Goal: Transaction & Acquisition: Purchase product/service

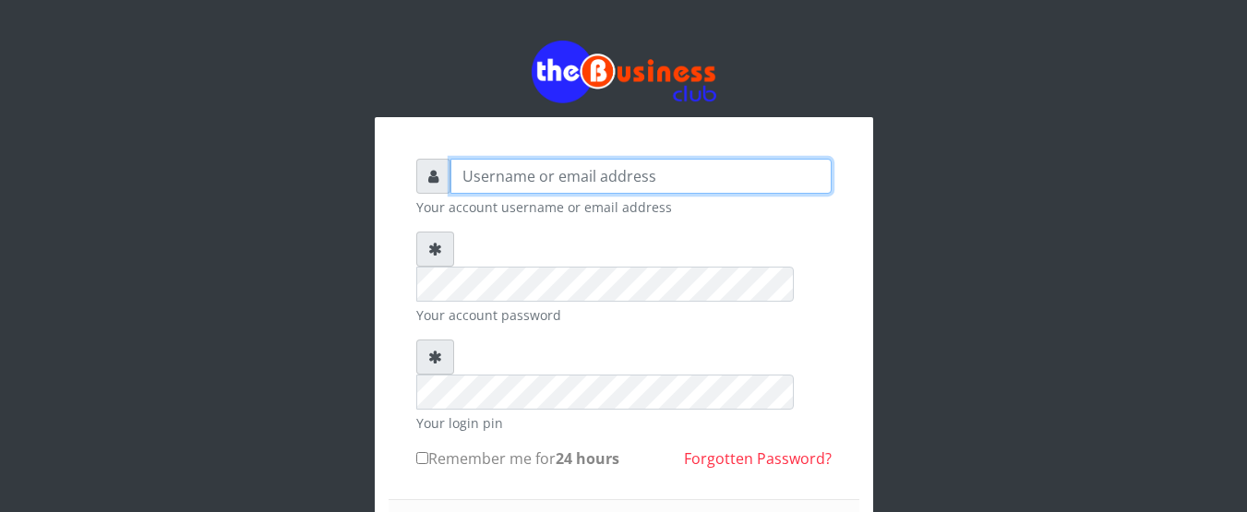
type input "Nacybaby"
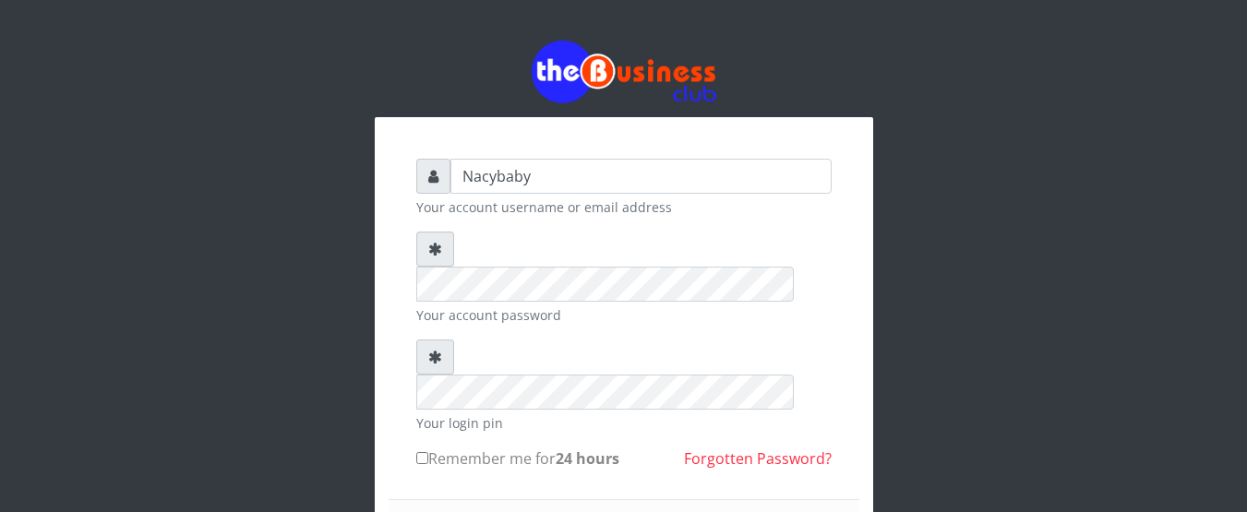
click at [422, 452] on input "Remember me for 24 hours" at bounding box center [422, 458] width 12 height 12
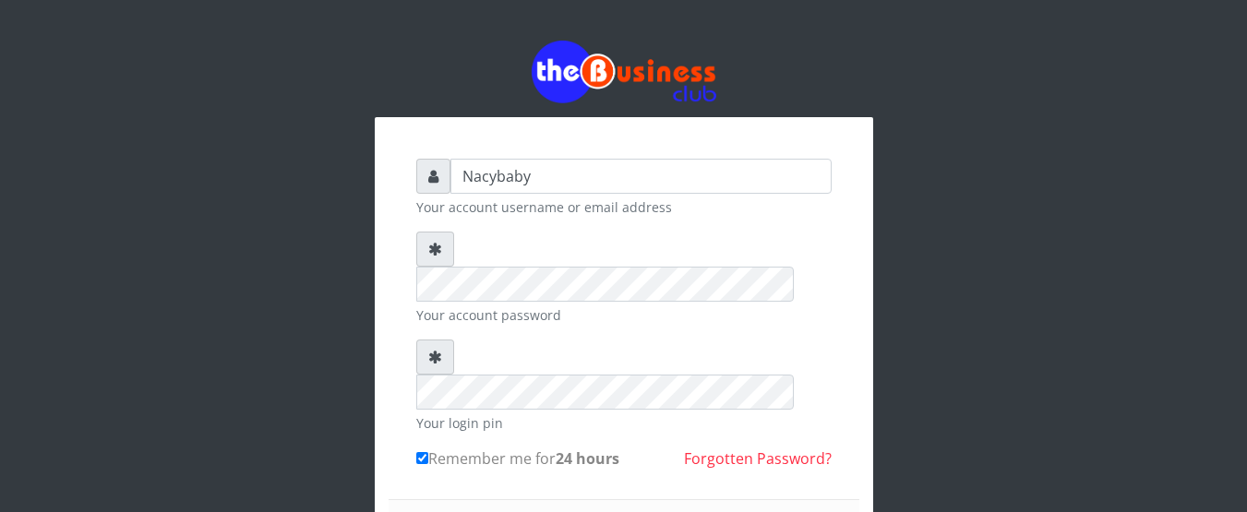
click at [867, 433] on div "Nacybaby Your account username or email address Your account password Your logi…" at bounding box center [624, 429] width 498 height 624
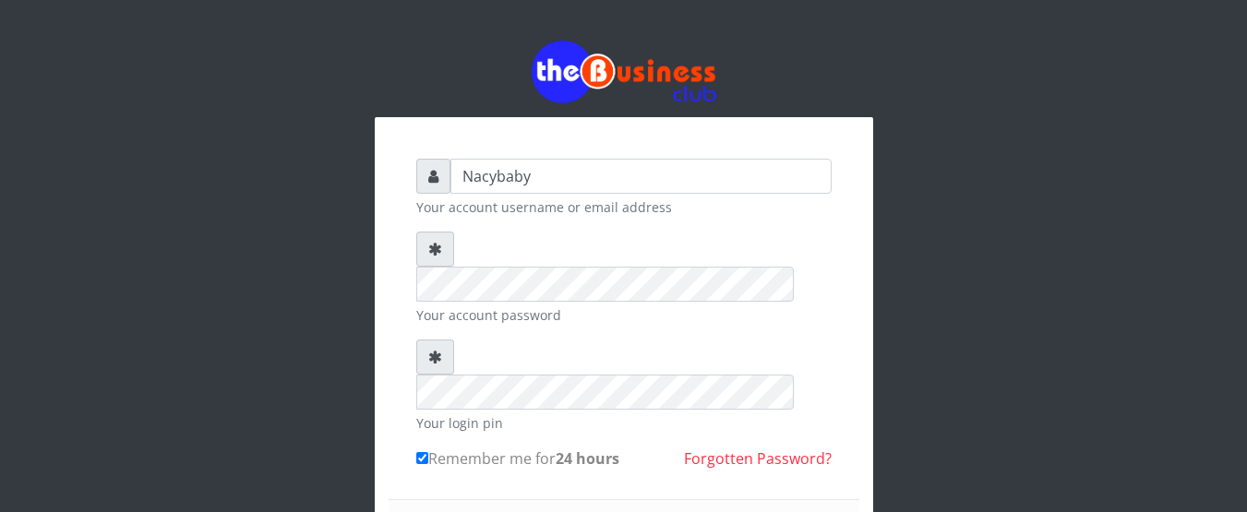
click at [907, 419] on div "Nacybaby Your account username or email address Your account password Your logi…" at bounding box center [624, 391] width 1052 height 782
click at [420, 448] on label "Remember me for 24 hours" at bounding box center [517, 459] width 203 height 22
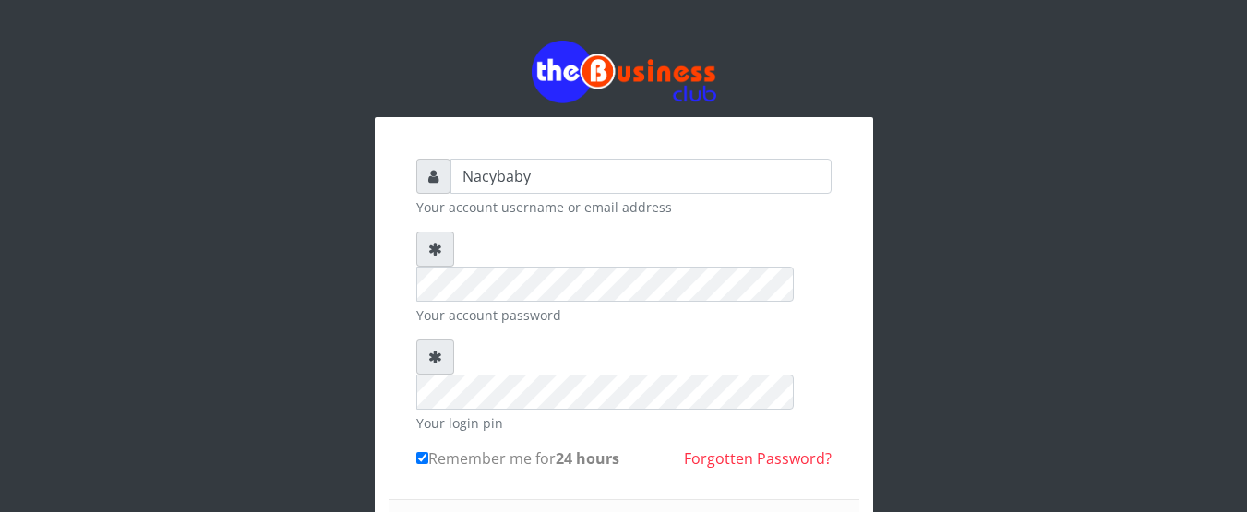
click at [420, 452] on input "Remember me for 24 hours" at bounding box center [422, 458] width 12 height 12
click at [417, 452] on input "Remember me for 24 hours" at bounding box center [422, 458] width 12 height 12
checkbox input "true"
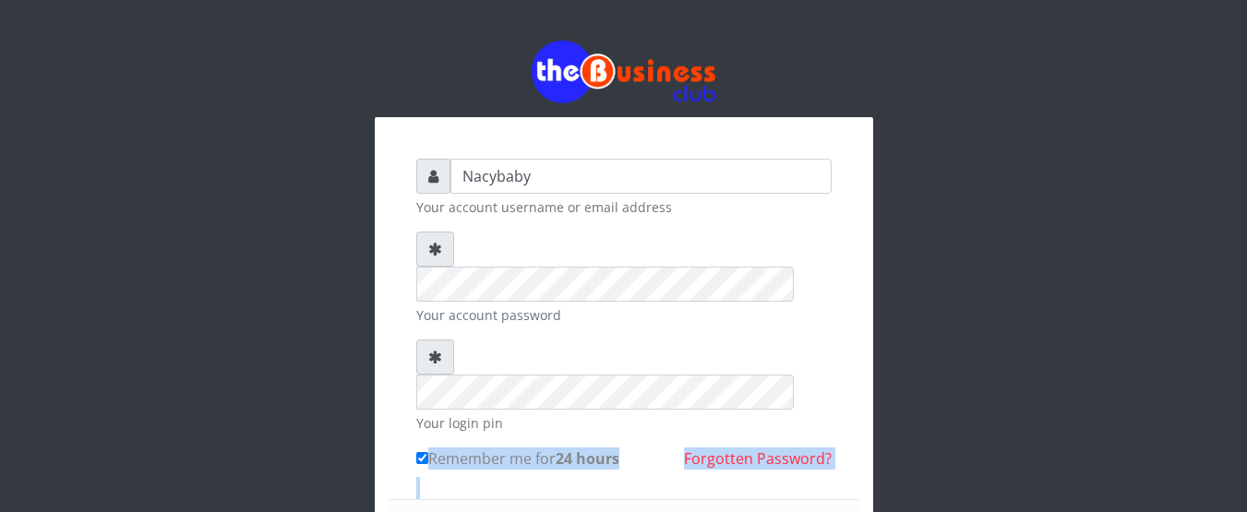
drag, startPoint x: 828, startPoint y: 471, endPoint x: 853, endPoint y: 426, distance: 50.8
click at [853, 426] on div "Nacybaby Your account username or email address Your account password Your logi…" at bounding box center [624, 429] width 498 height 624
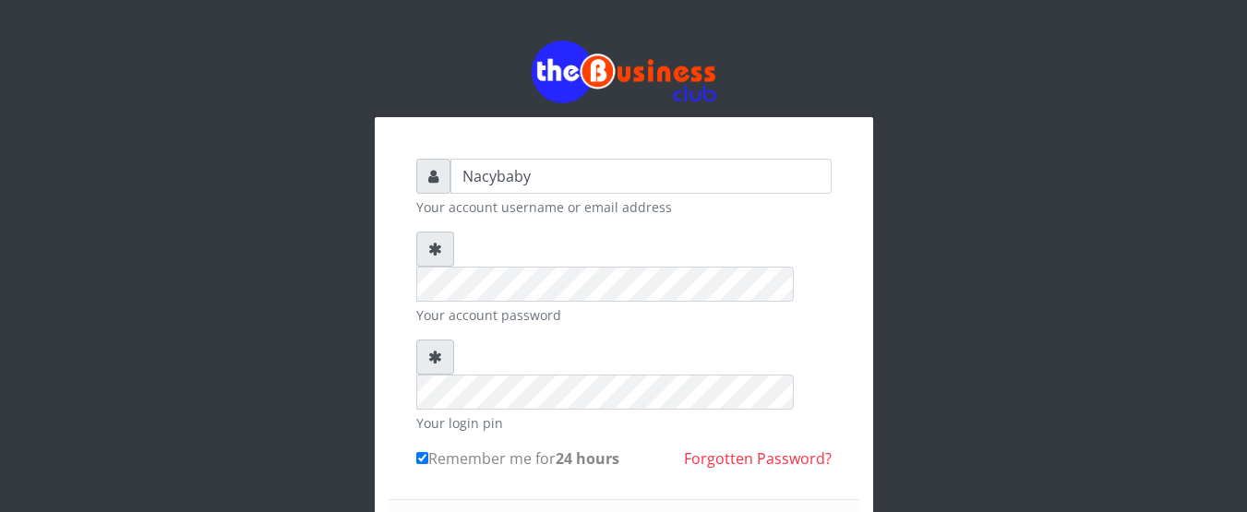
click at [1118, 374] on div "Nacybaby Your account username or email address Your account password Your logi…" at bounding box center [624, 391] width 1052 height 782
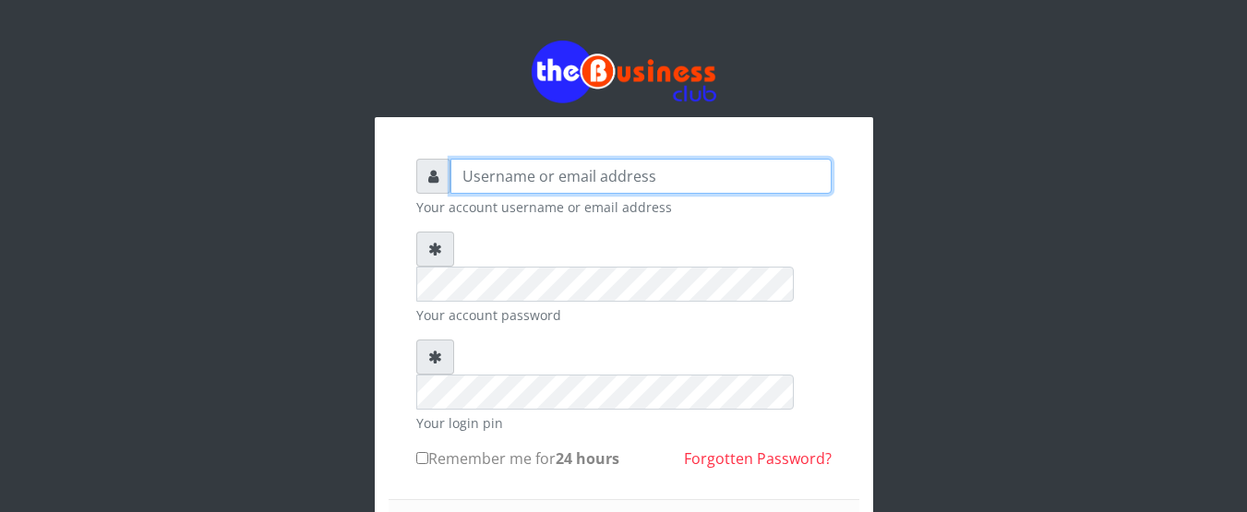
type input "Nacybaby"
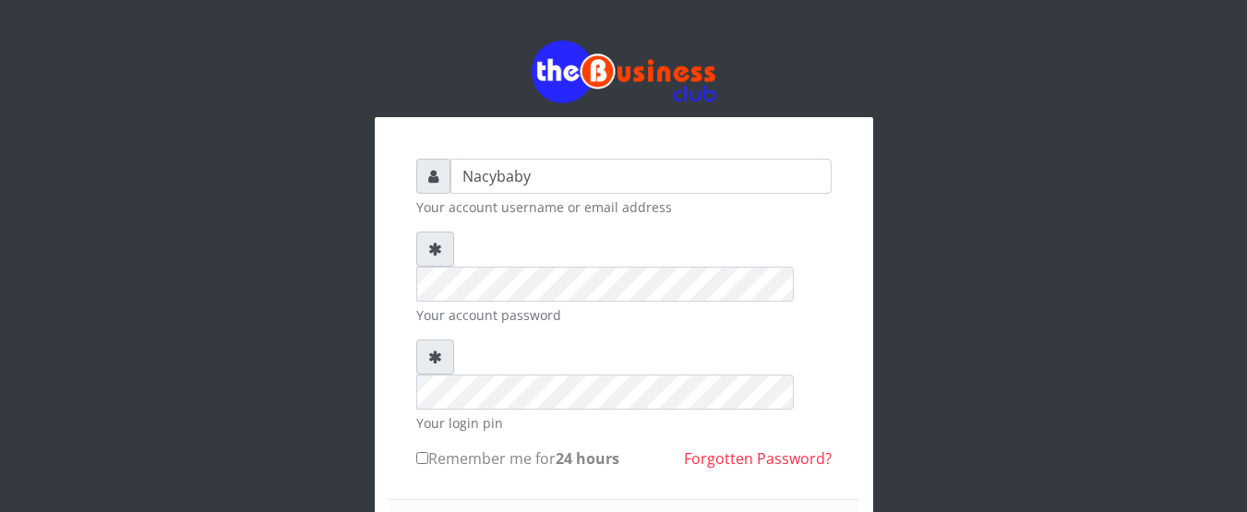
click at [420, 452] on input "Remember me for 24 hours" at bounding box center [422, 458] width 12 height 12
checkbox input "true"
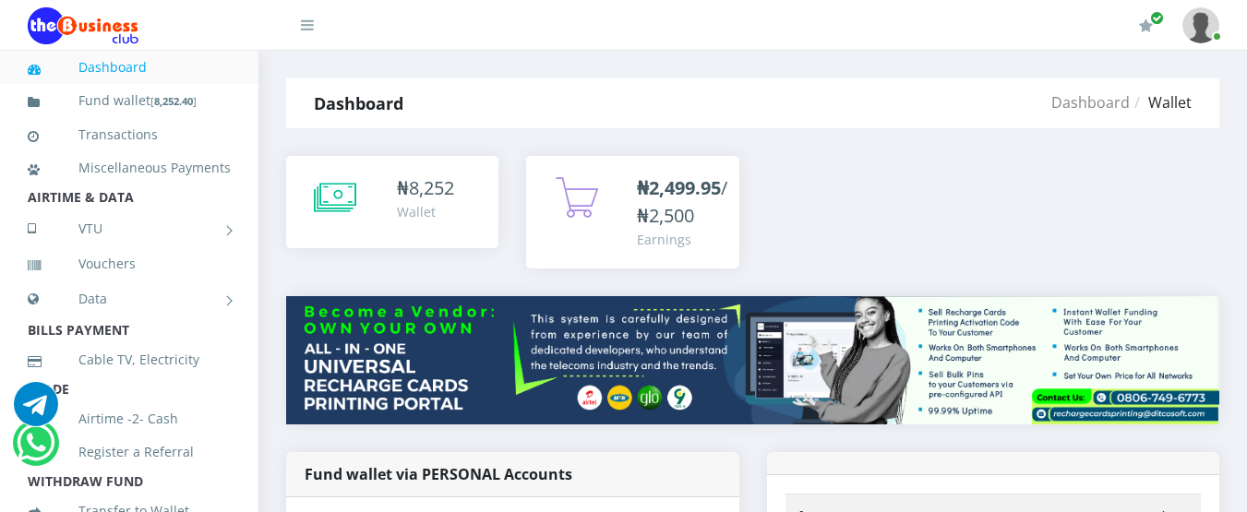
click at [1246, 102] on div "Dashboard Dashboard Wallet Dashboard Wallet" at bounding box center [752, 103] width 988 height 50
click at [648, 185] on b "₦2,499.95" at bounding box center [679, 187] width 84 height 25
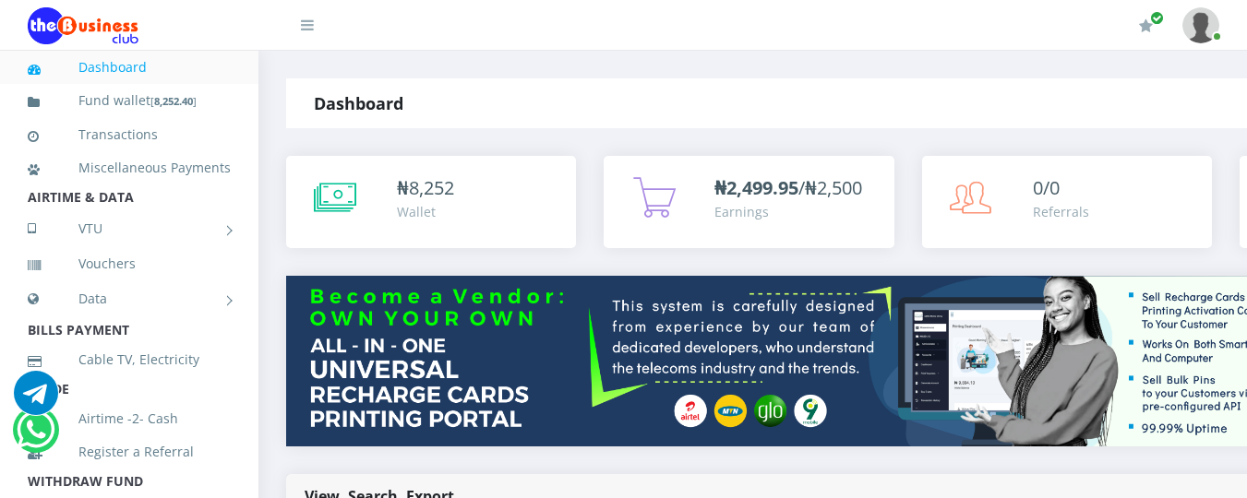
click at [424, 192] on span "8,252" at bounding box center [431, 187] width 45 height 25
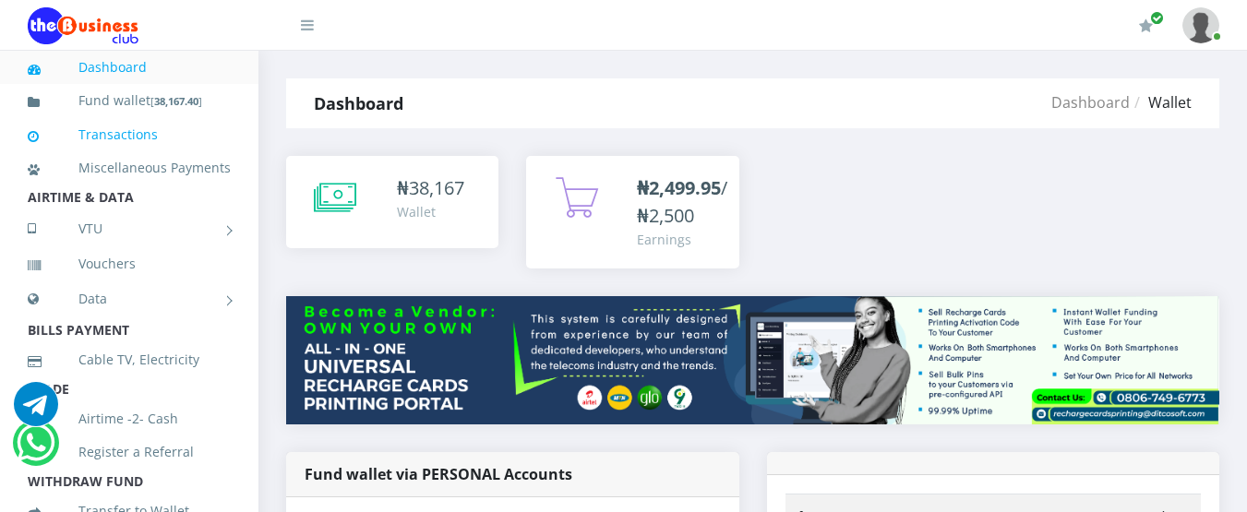
click at [195, 128] on link "Transactions" at bounding box center [129, 135] width 203 height 42
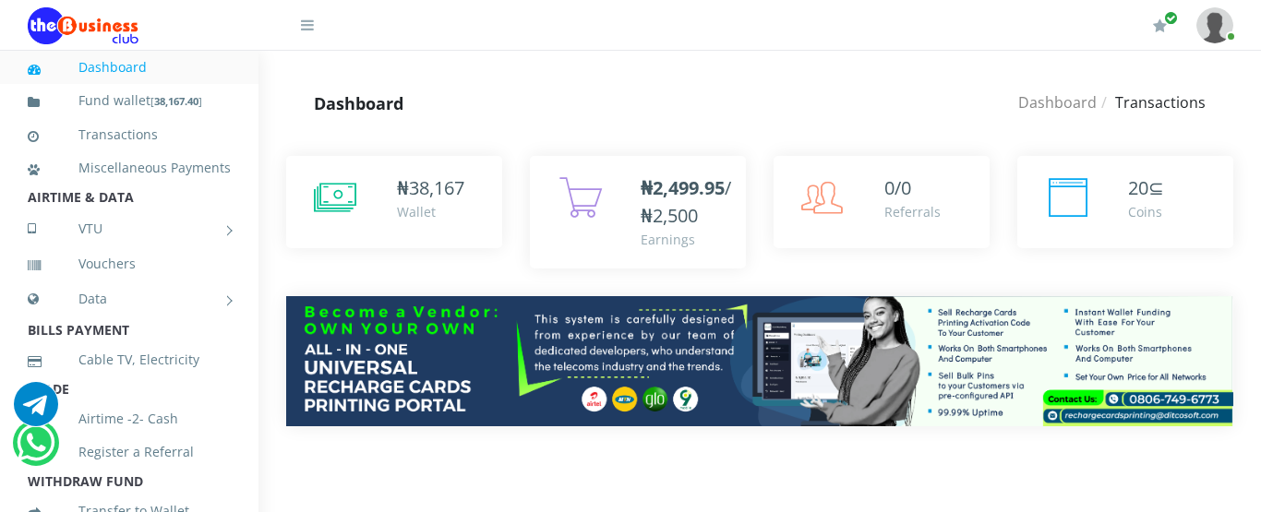
click at [195, 128] on link "Transactions" at bounding box center [129, 135] width 203 height 42
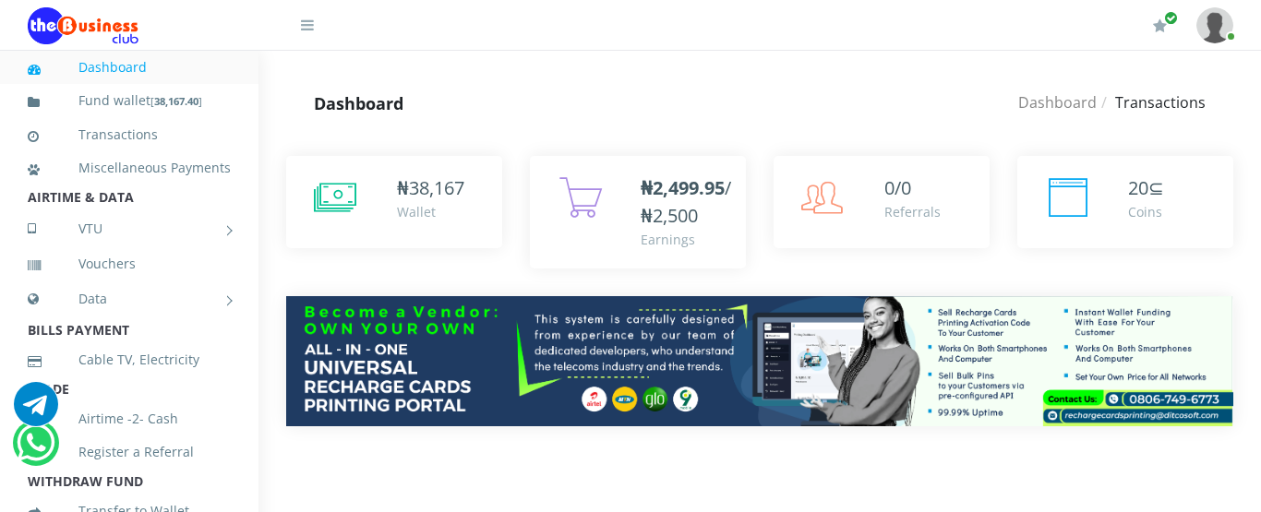
click at [195, 128] on link "Transactions" at bounding box center [129, 135] width 203 height 42
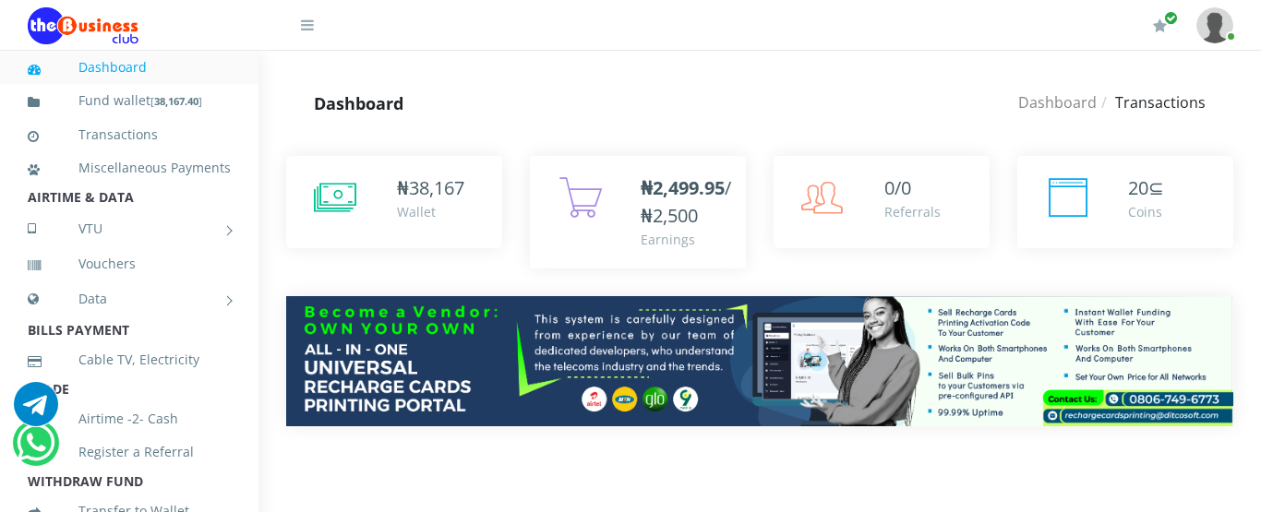
click at [195, 128] on link "Transactions" at bounding box center [129, 135] width 203 height 42
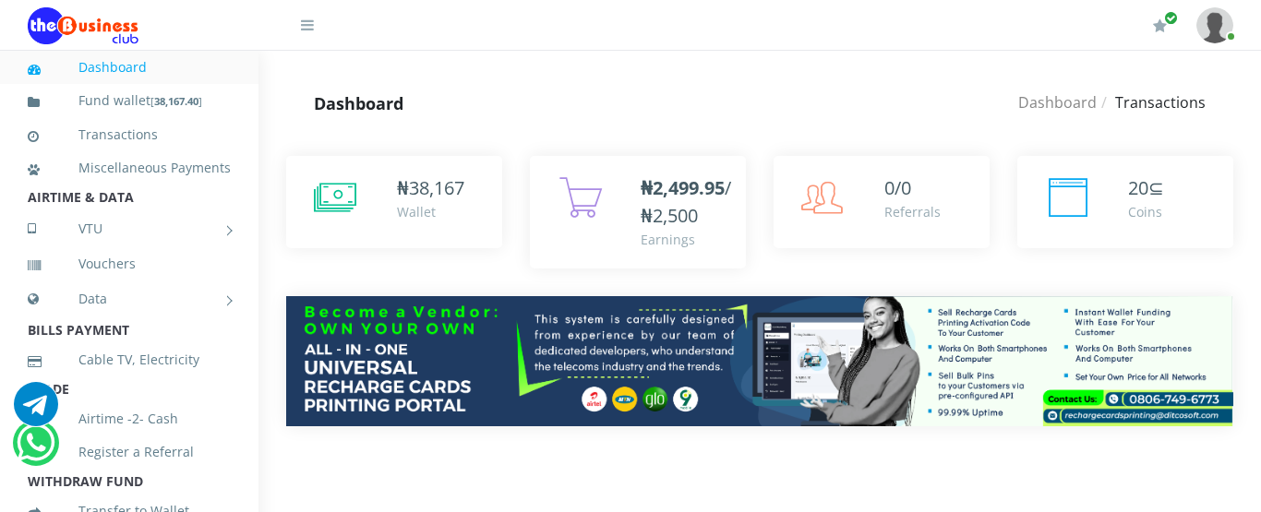
click at [195, 128] on link "Transactions" at bounding box center [129, 135] width 203 height 42
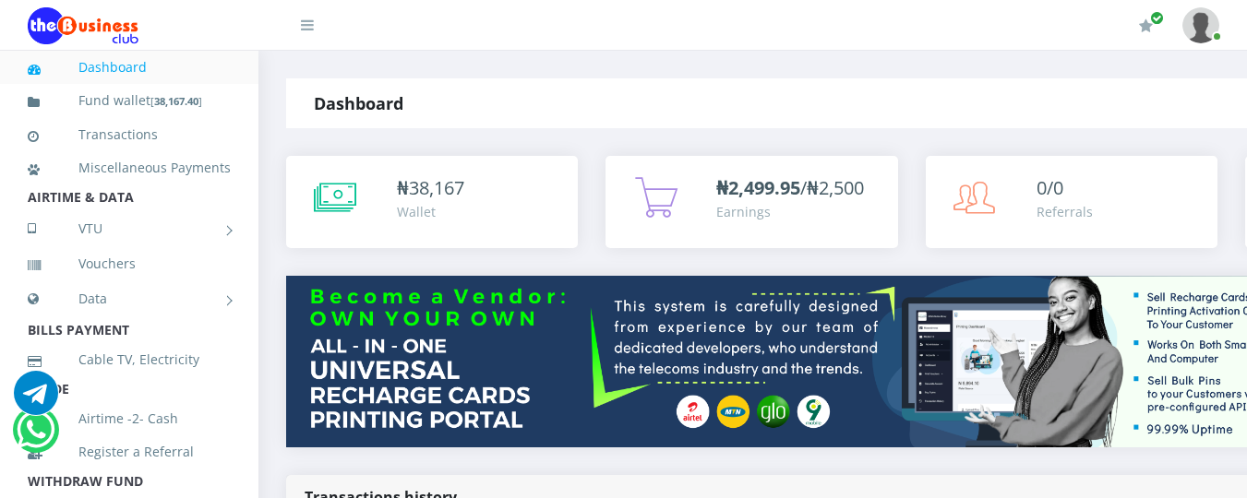
click at [195, 128] on link "Transactions" at bounding box center [129, 135] width 203 height 42
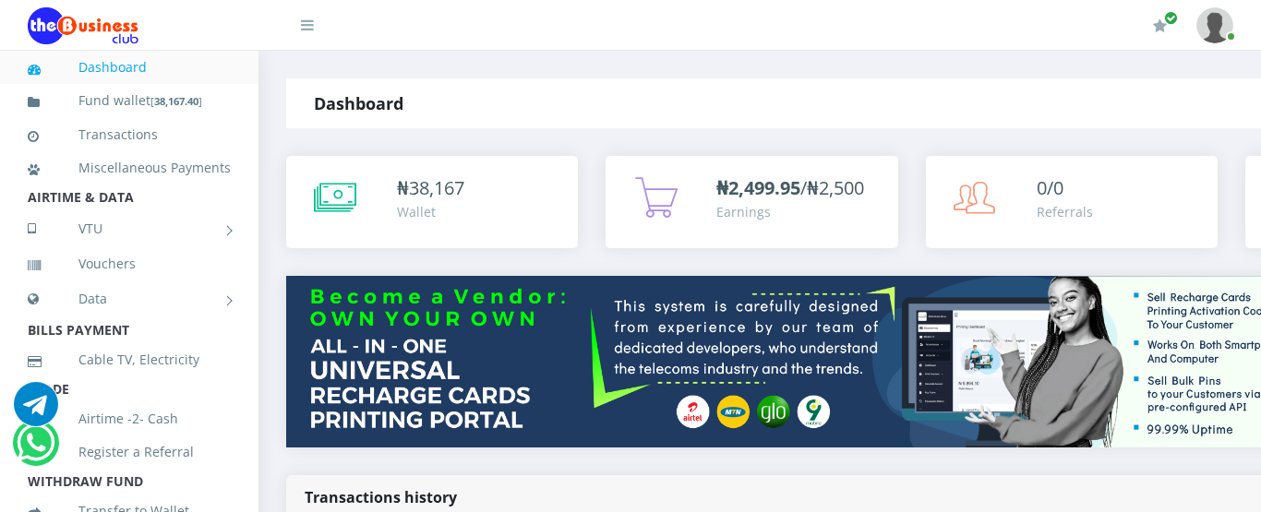
click at [195, 128] on link "Transactions" at bounding box center [129, 135] width 203 height 42
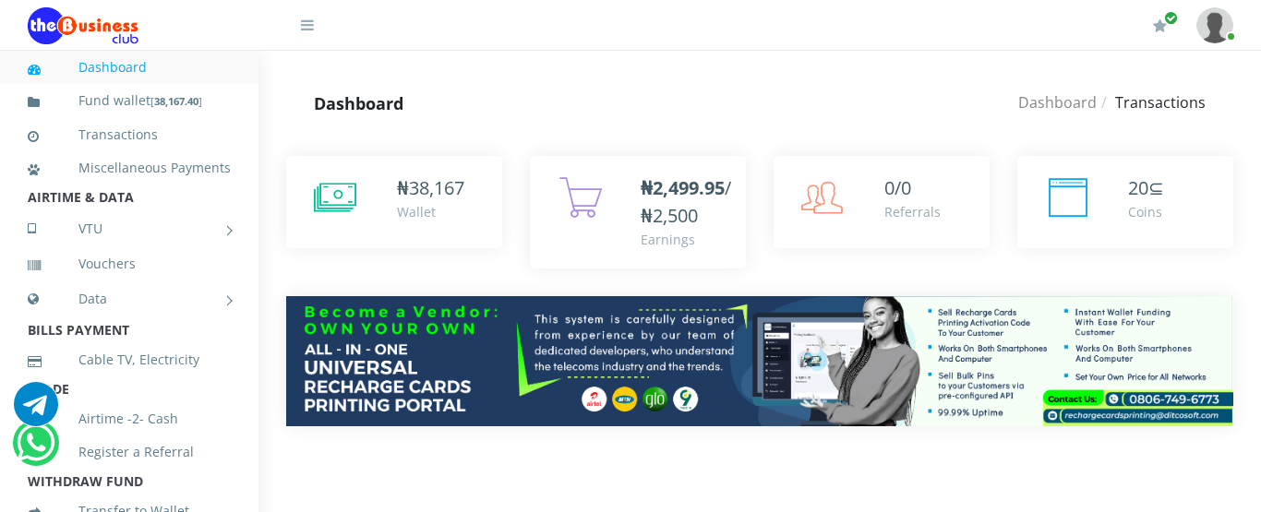
click at [195, 128] on link "Transactions" at bounding box center [129, 135] width 203 height 42
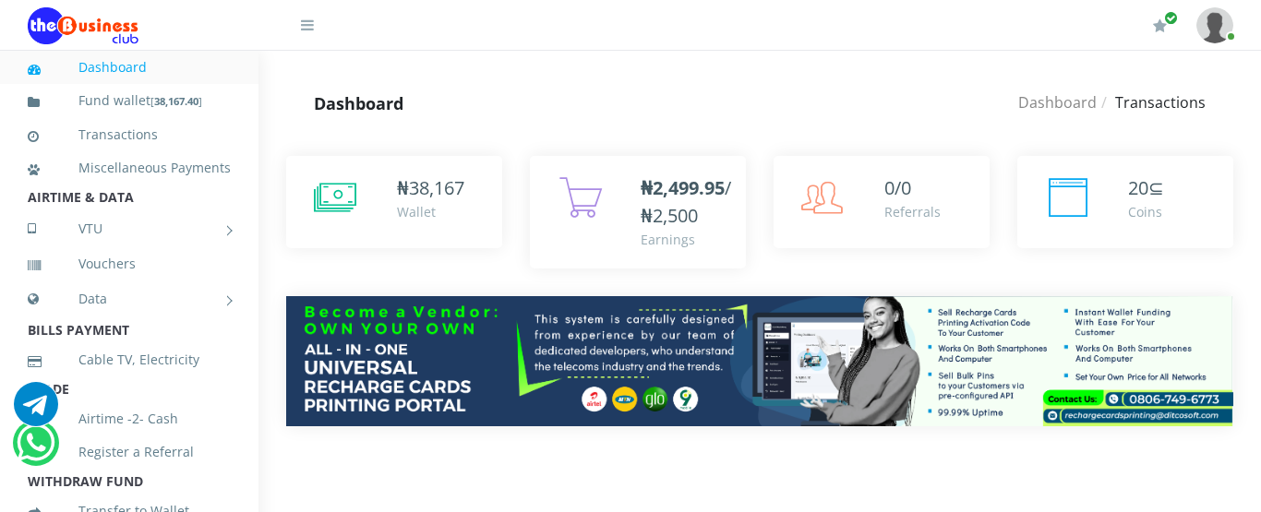
click at [195, 128] on link "Transactions" at bounding box center [129, 135] width 203 height 42
drag, startPoint x: 0, startPoint y: 0, endPoint x: 195, endPoint y: 128, distance: 233.2
click at [195, 128] on link "Transactions" at bounding box center [129, 135] width 203 height 42
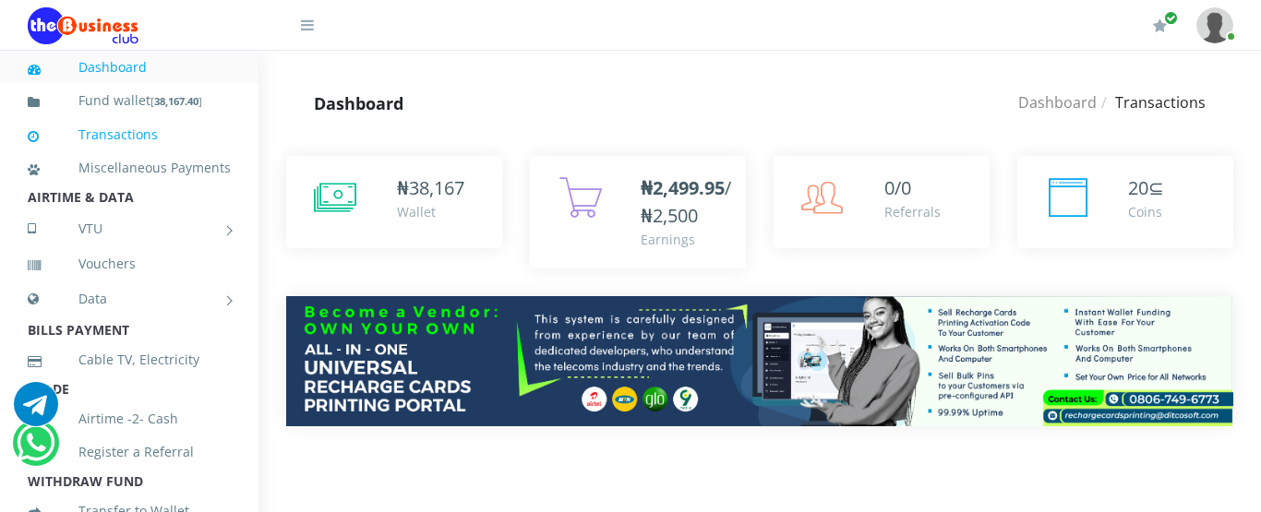
click at [195, 128] on link "Transactions" at bounding box center [129, 135] width 203 height 42
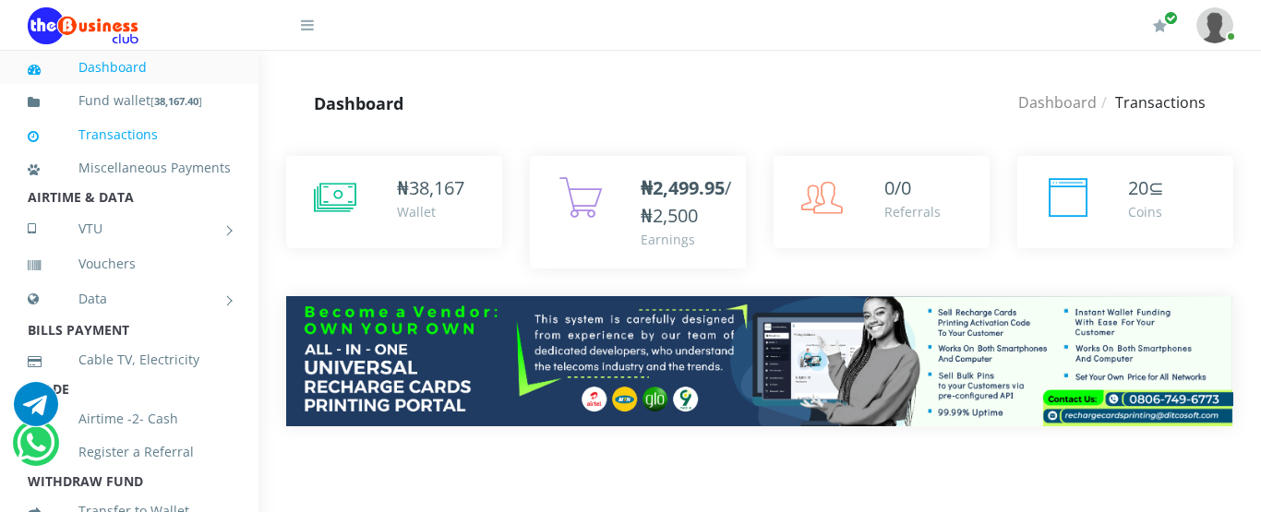
click at [195, 128] on link "Transactions" at bounding box center [129, 135] width 203 height 42
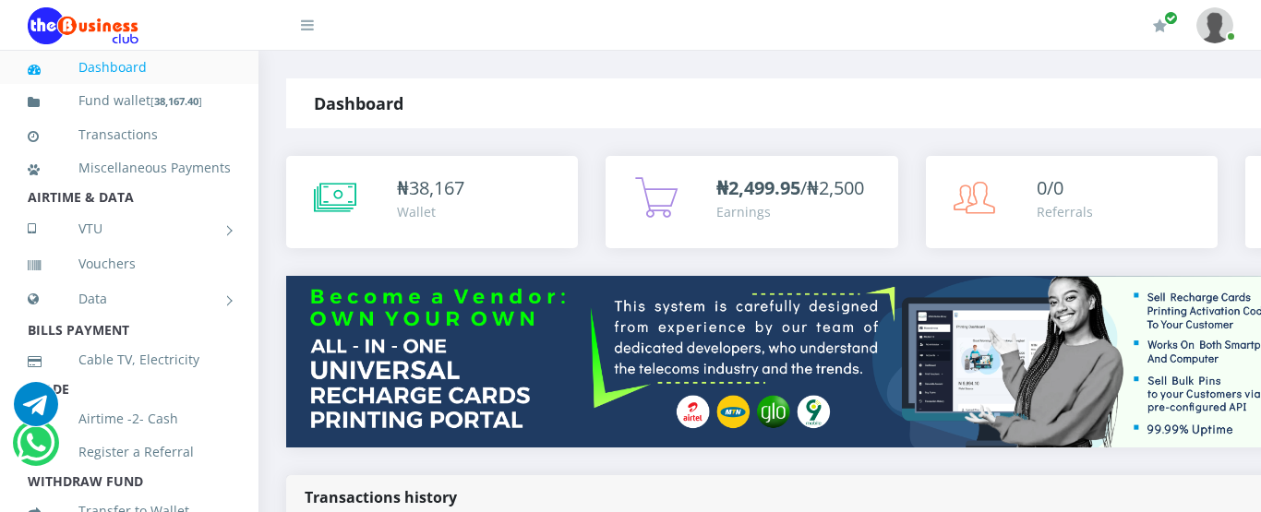
click at [195, 128] on link "Transactions" at bounding box center [129, 135] width 203 height 42
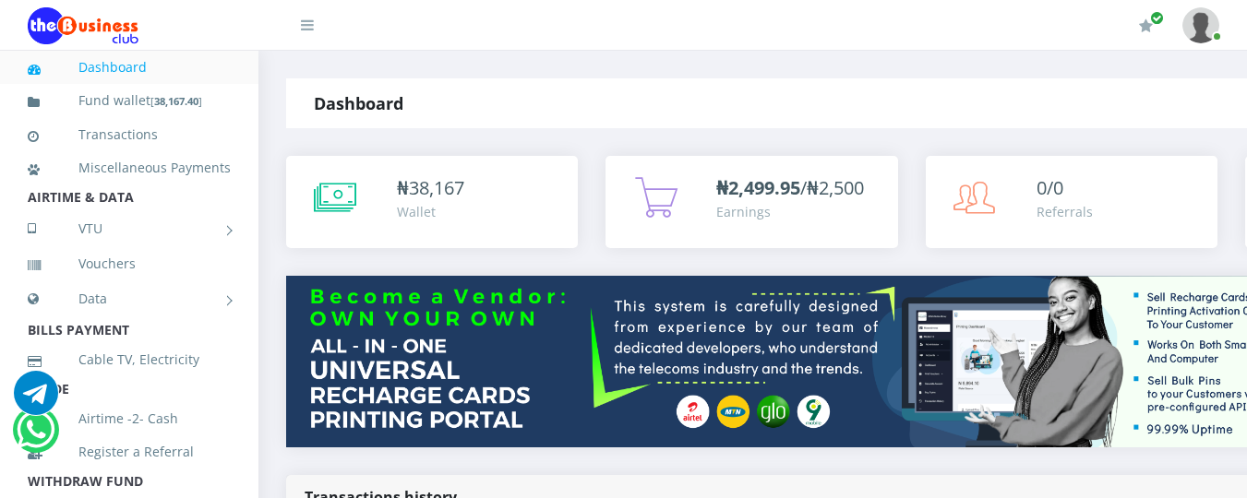
click at [195, 128] on link "Transactions" at bounding box center [129, 135] width 203 height 42
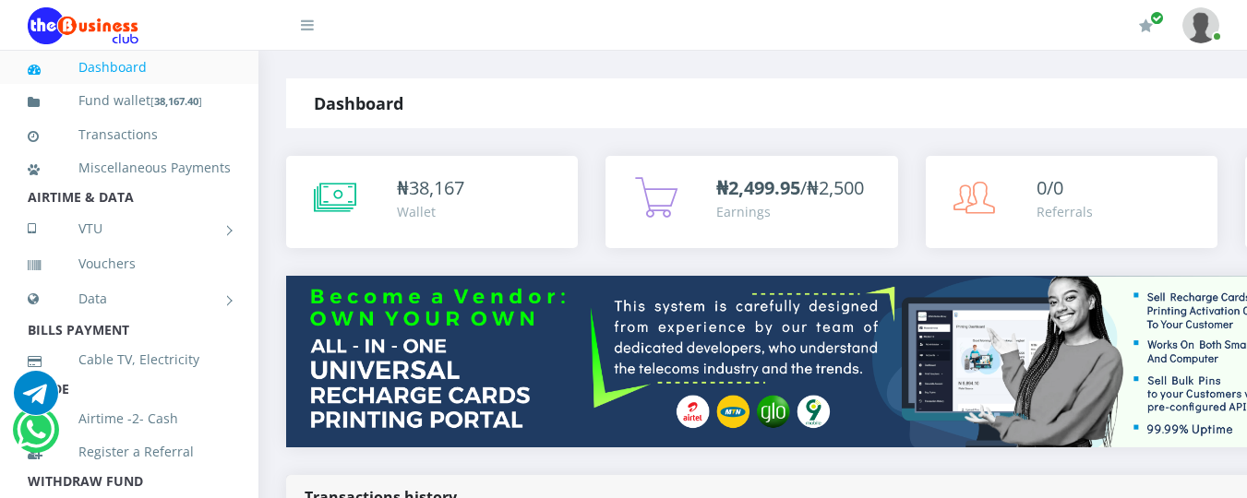
click at [195, 128] on link "Transactions" at bounding box center [129, 135] width 203 height 42
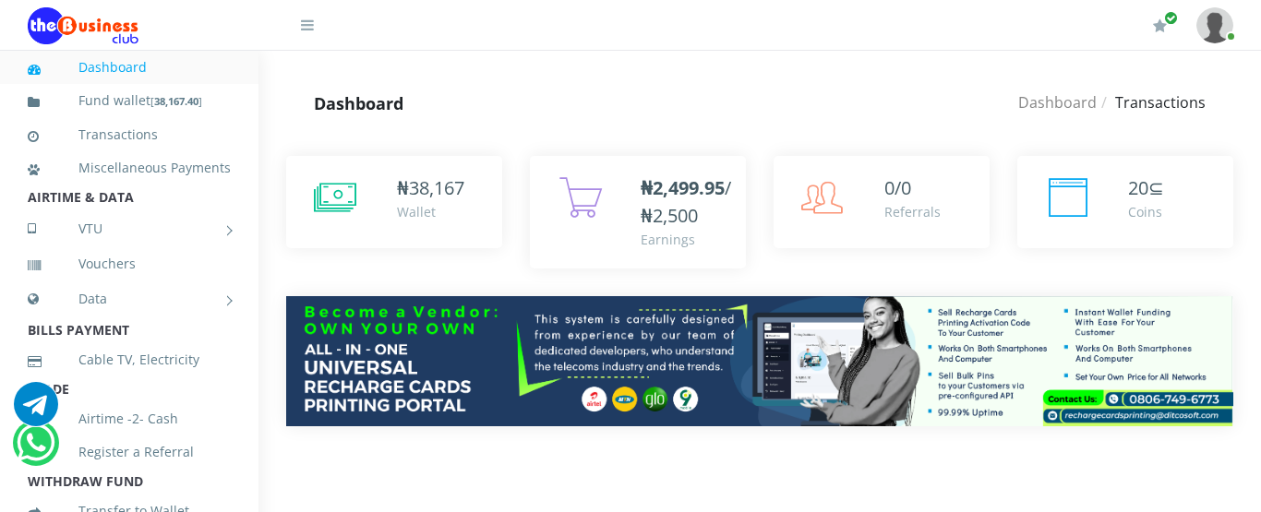
click at [195, 128] on link "Transactions" at bounding box center [129, 135] width 203 height 42
click at [194, 128] on link "Transactions" at bounding box center [129, 135] width 203 height 42
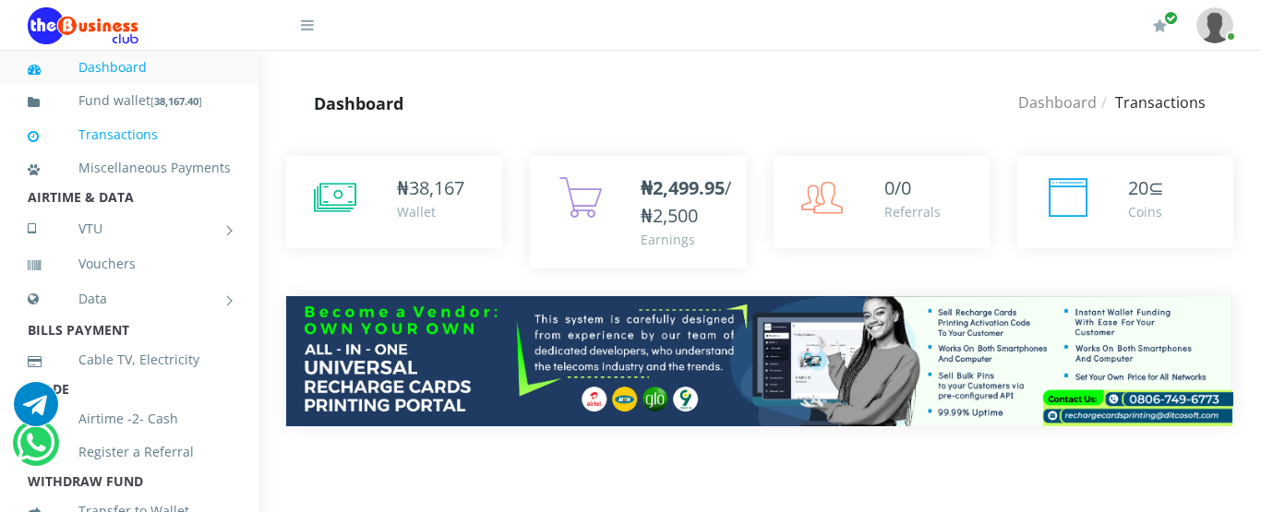
click at [194, 128] on link "Transactions" at bounding box center [129, 135] width 203 height 42
click at [192, 128] on link "Transactions" at bounding box center [129, 135] width 203 height 42
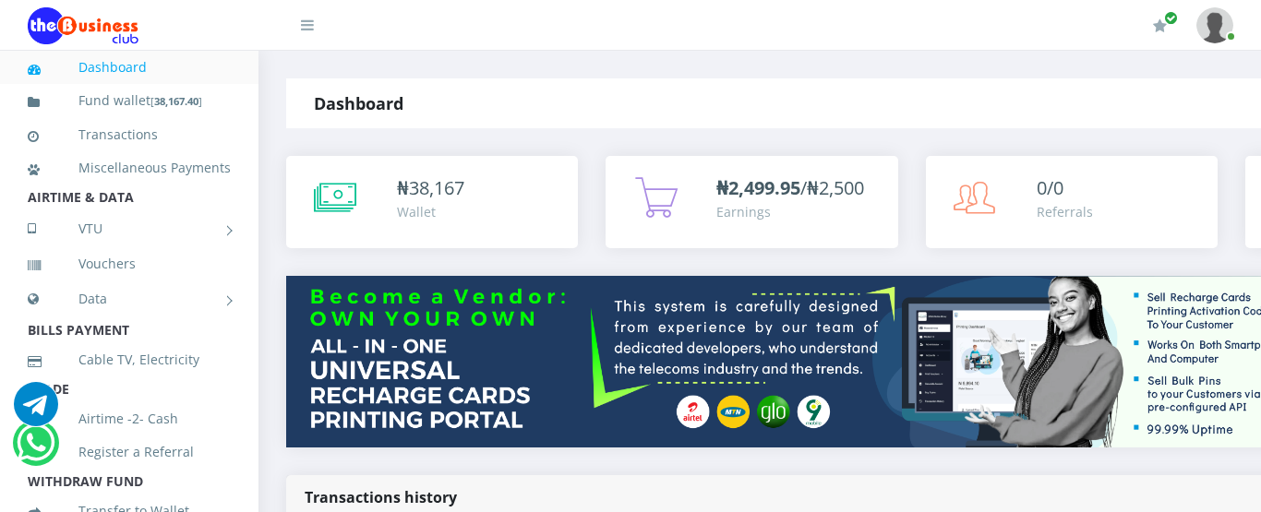
click at [192, 128] on link "Transactions" at bounding box center [129, 135] width 203 height 42
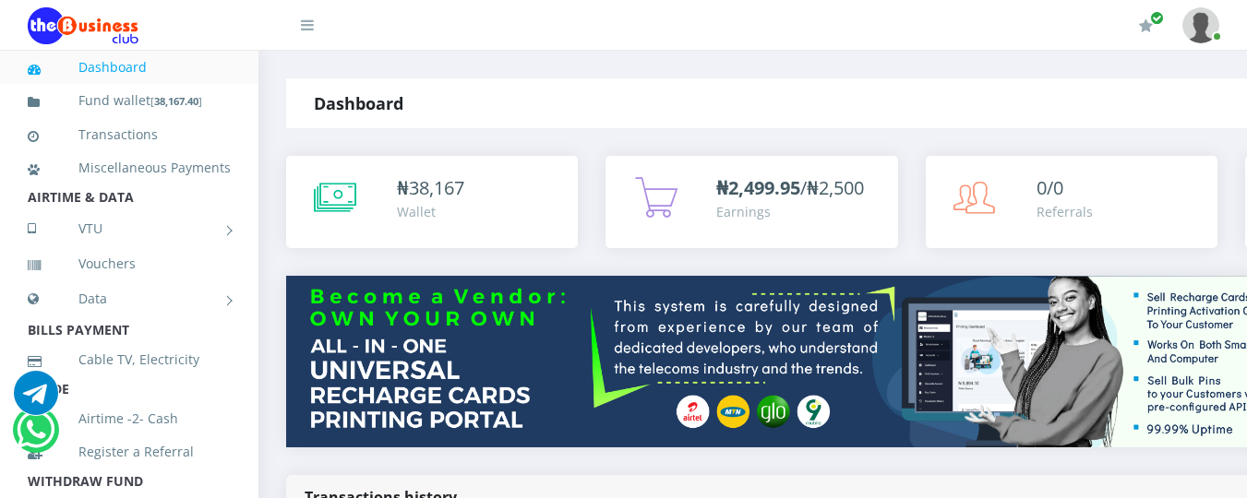
click at [192, 128] on link "Transactions" at bounding box center [129, 135] width 203 height 42
drag, startPoint x: 0, startPoint y: 0, endPoint x: 192, endPoint y: 128, distance: 230.9
click at [192, 128] on link "Transactions" at bounding box center [129, 135] width 203 height 42
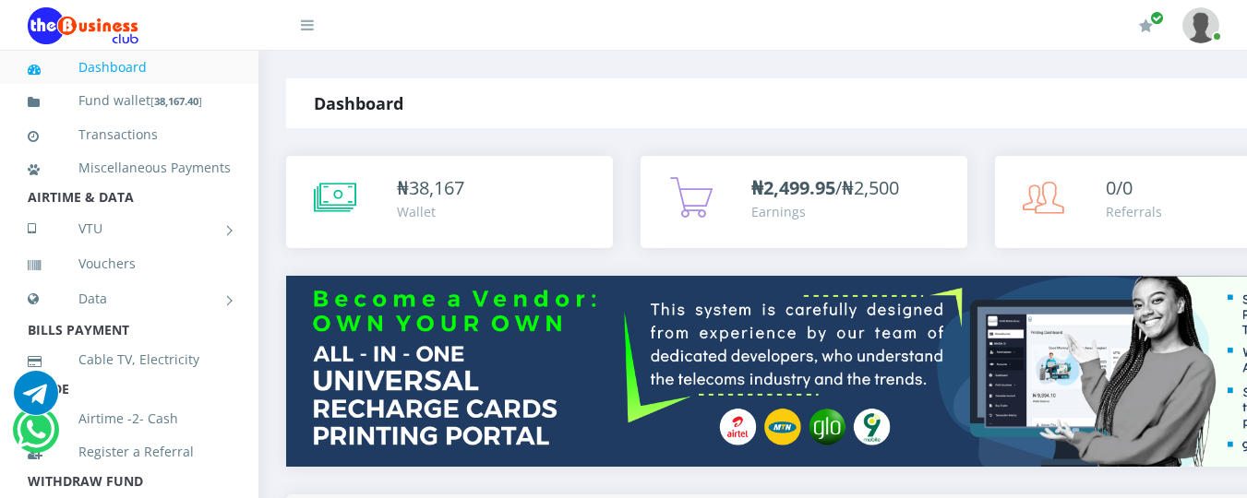
click at [243, 210] on li "AIRTIME & DATA" at bounding box center [129, 198] width 258 height 26
click at [241, 210] on li "AIRTIME & DATA" at bounding box center [129, 198] width 258 height 26
drag, startPoint x: 241, startPoint y: 225, endPoint x: 251, endPoint y: 221, distance: 10.8
click at [241, 210] on li "AIRTIME & DATA" at bounding box center [129, 198] width 258 height 26
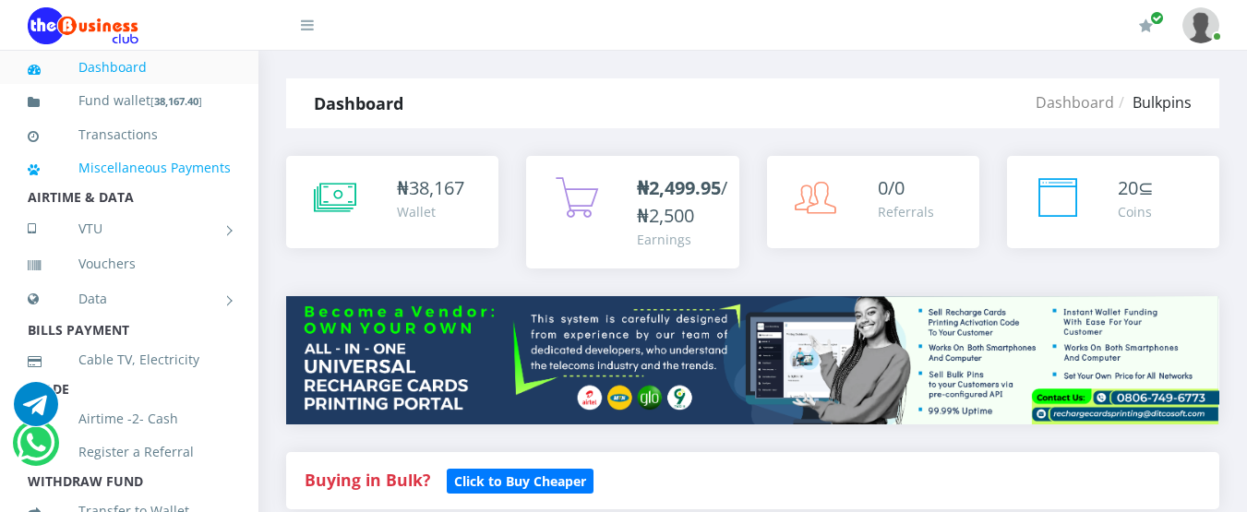
drag, startPoint x: 0, startPoint y: 0, endPoint x: 133, endPoint y: 201, distance: 241.1
click at [133, 189] on link "Miscellaneous Payments" at bounding box center [129, 168] width 203 height 42
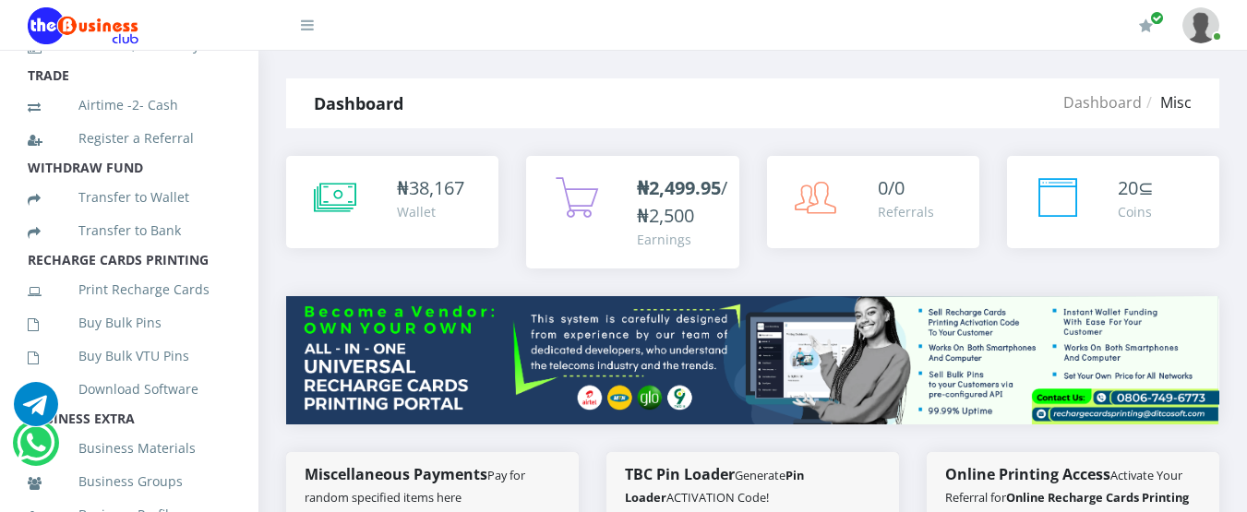
scroll to position [319, 0]
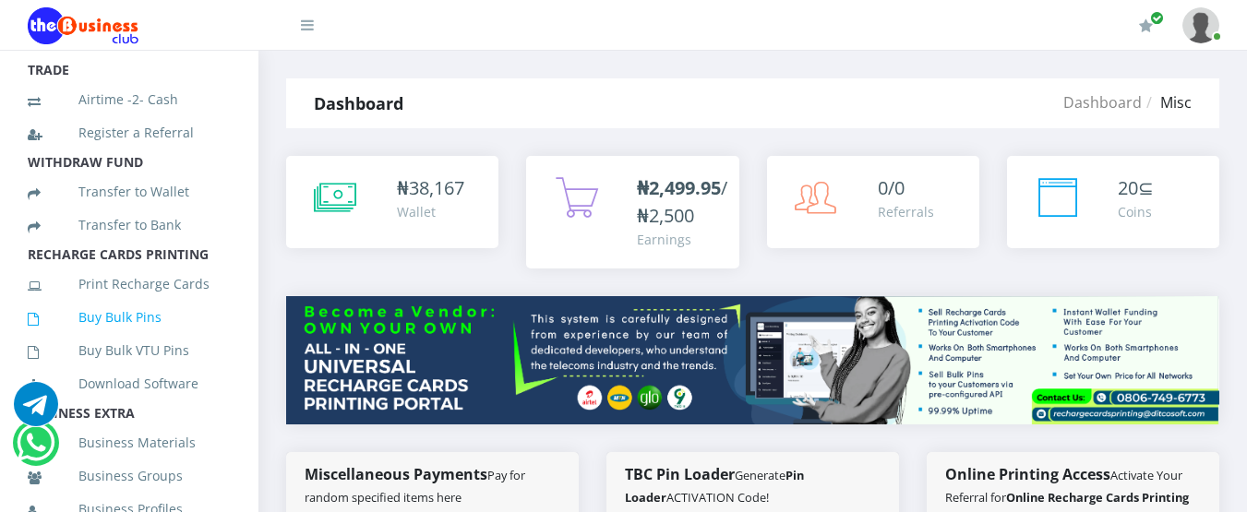
click at [143, 339] on link "Buy Bulk Pins" at bounding box center [129, 317] width 203 height 42
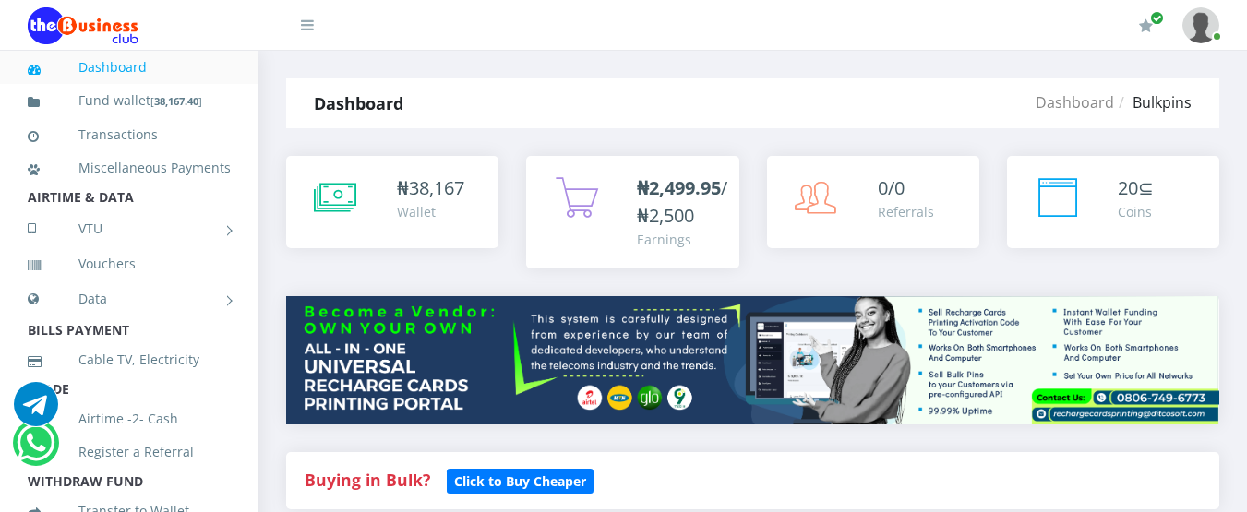
click at [243, 210] on li "AIRTIME & DATA" at bounding box center [129, 198] width 258 height 26
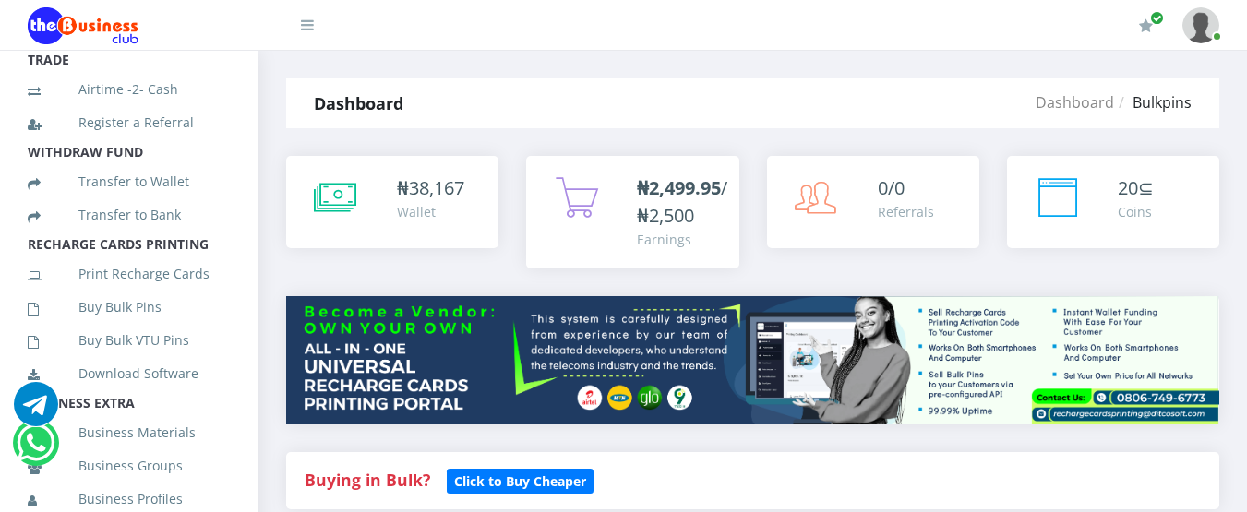
scroll to position [343, 0]
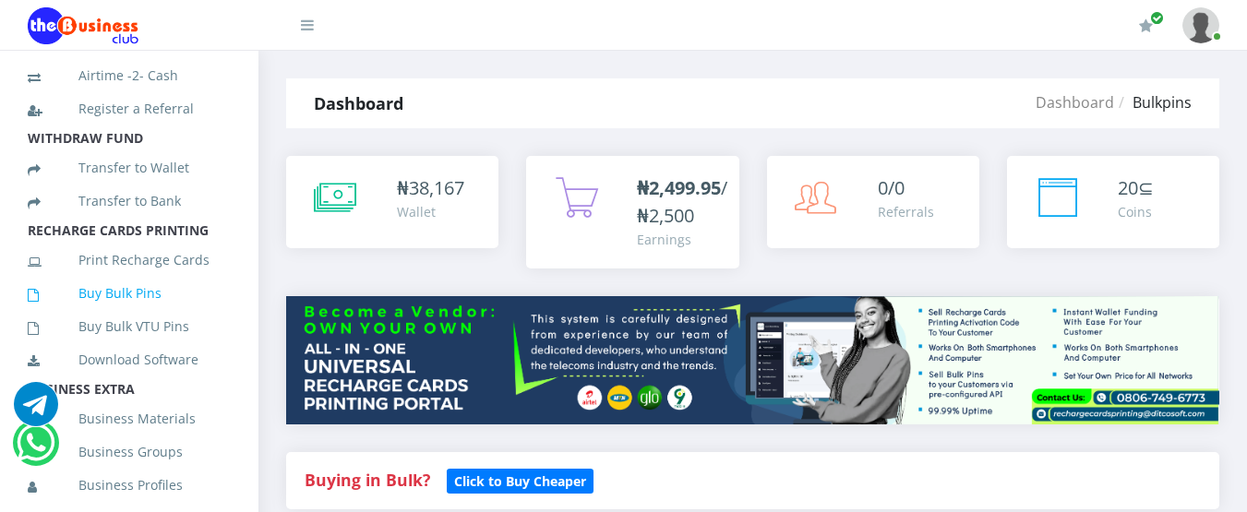
click at [132, 311] on link "Buy Bulk Pins" at bounding box center [129, 293] width 203 height 42
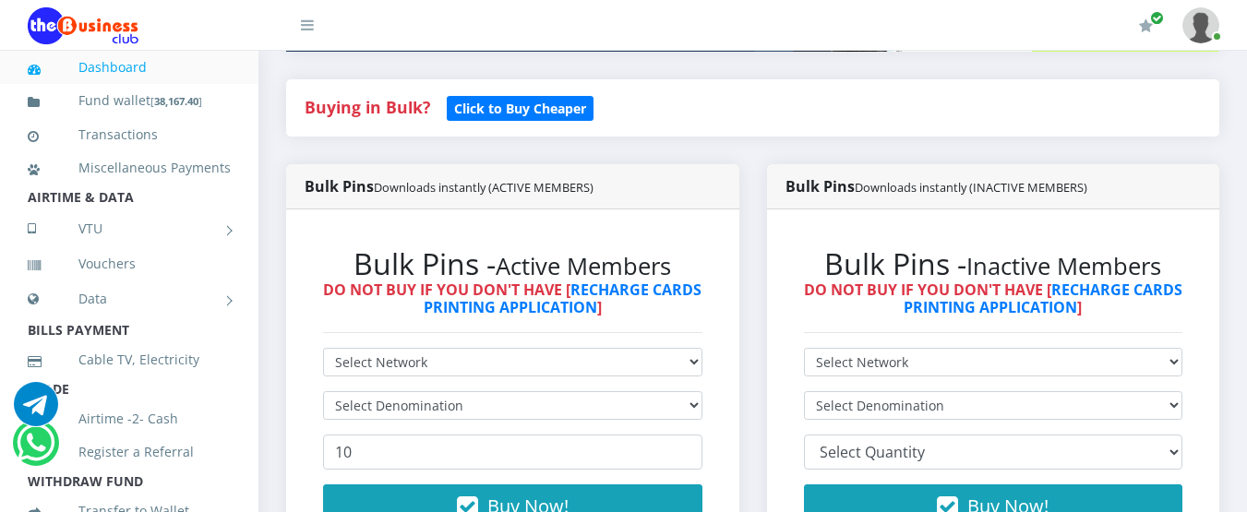
scroll to position [382, 0]
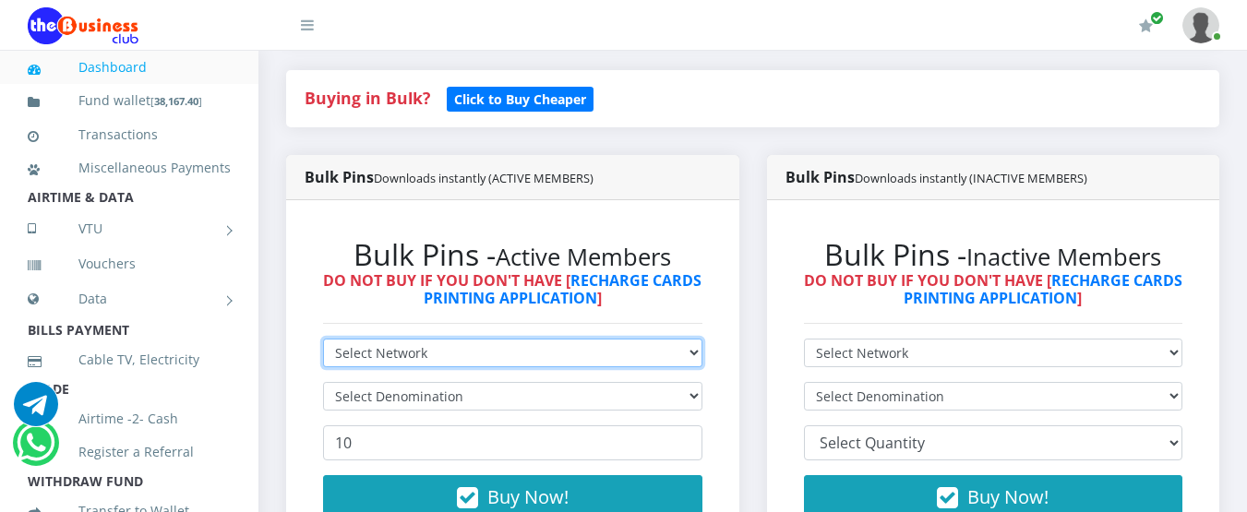
click at [689, 353] on select "Select Network MTN Globacom 9Mobile Airtel" at bounding box center [512, 353] width 379 height 29
select select "MTN"
click at [323, 339] on select "Select Network MTN Globacom 9Mobile Airtel" at bounding box center [512, 353] width 379 height 29
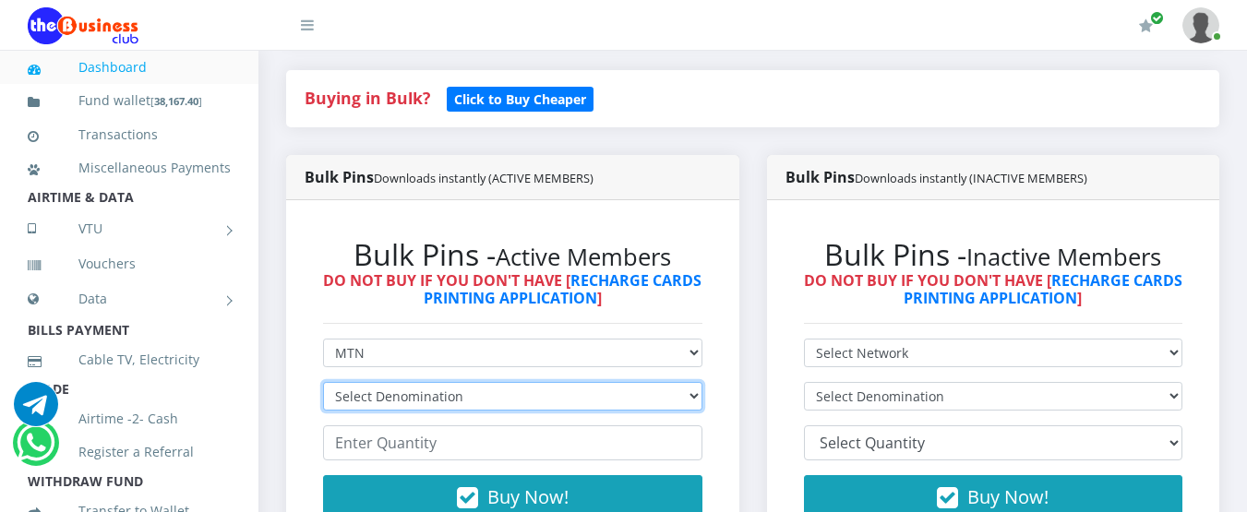
click at [693, 401] on select "Select Denomination MTN NGN100 - ₦96.94 MTN NGN200 - ₦193.88 MTN NGN400 - ₦387.…" at bounding box center [512, 396] width 379 height 29
click at [692, 395] on select "Select Denomination MTN NGN100 - ₦96.94 MTN NGN200 - ₦193.88 MTN NGN400 - ₦387.…" at bounding box center [512, 396] width 379 height 29
click at [693, 395] on select "Select Denomination MTN NGN100 - ₦96.94 MTN NGN200 - ₦193.88 MTN NGN400 - ₦387.…" at bounding box center [512, 396] width 379 height 29
select select "96.94-100"
click at [323, 382] on select "Select Denomination MTN NGN100 - ₦96.94 MTN NGN200 - ₦193.88 MTN NGN400 - ₦387.…" at bounding box center [512, 396] width 379 height 29
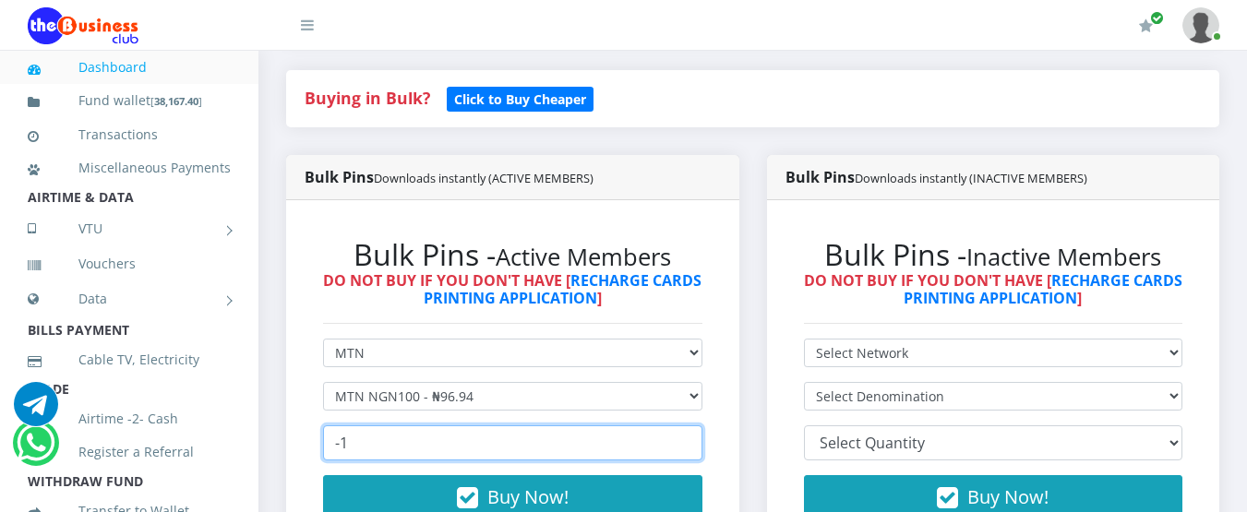
type input "-1"
click at [683, 445] on input "-1" at bounding box center [512, 442] width 379 height 35
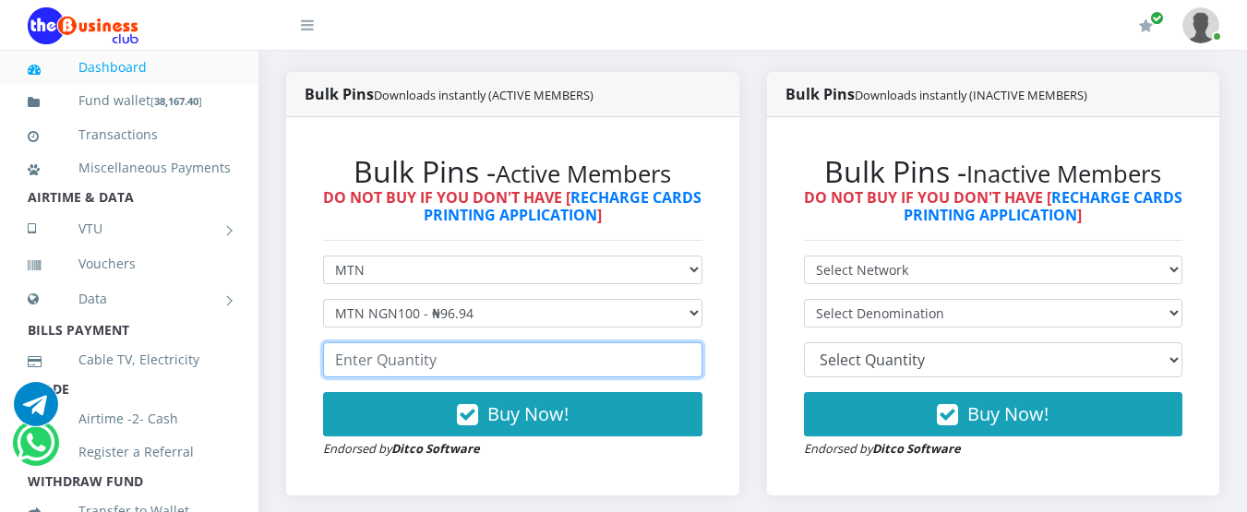
scroll to position [460, 0]
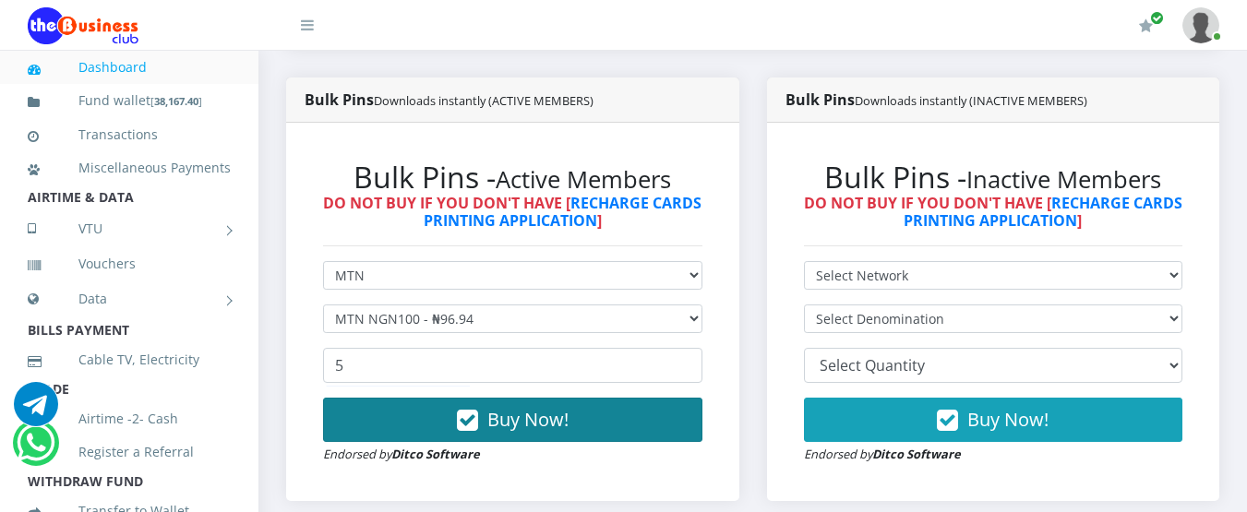
click at [536, 420] on span "Buy Now!" at bounding box center [527, 419] width 81 height 25
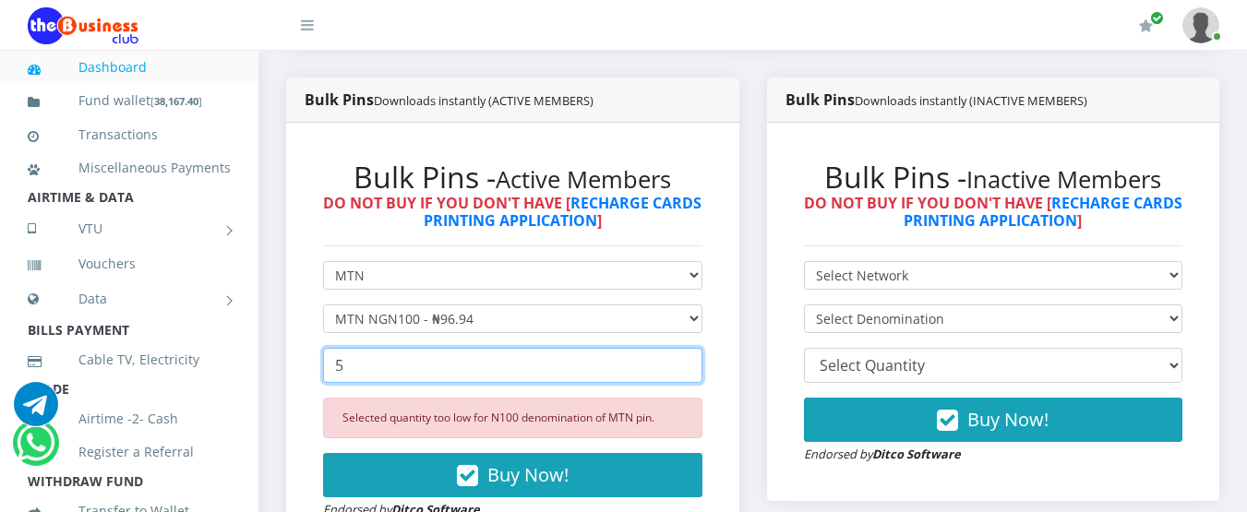
click at [343, 365] on input "5" at bounding box center [512, 365] width 379 height 35
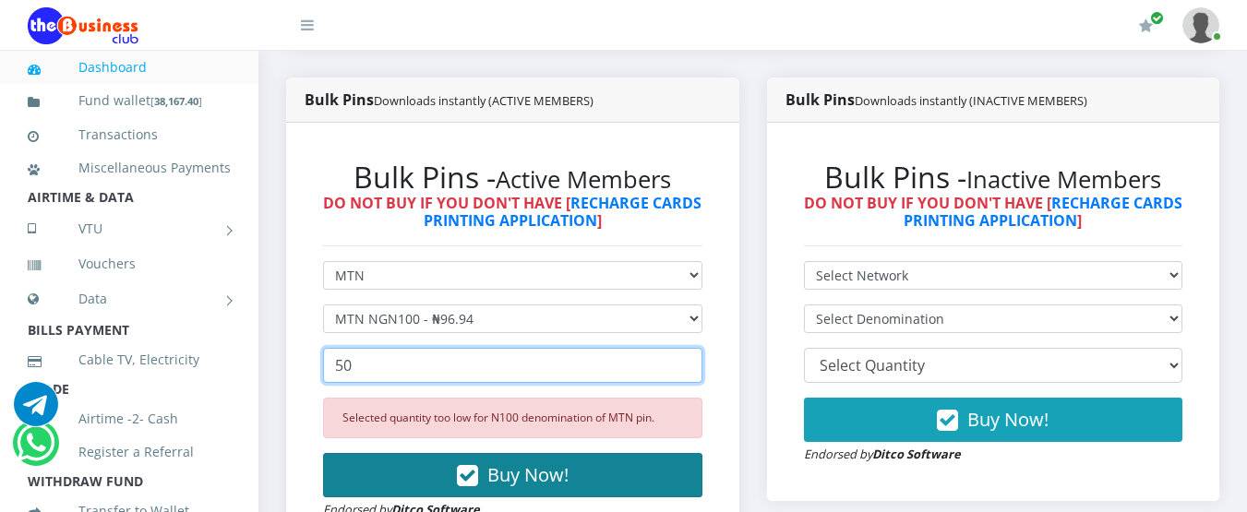
type input "50"
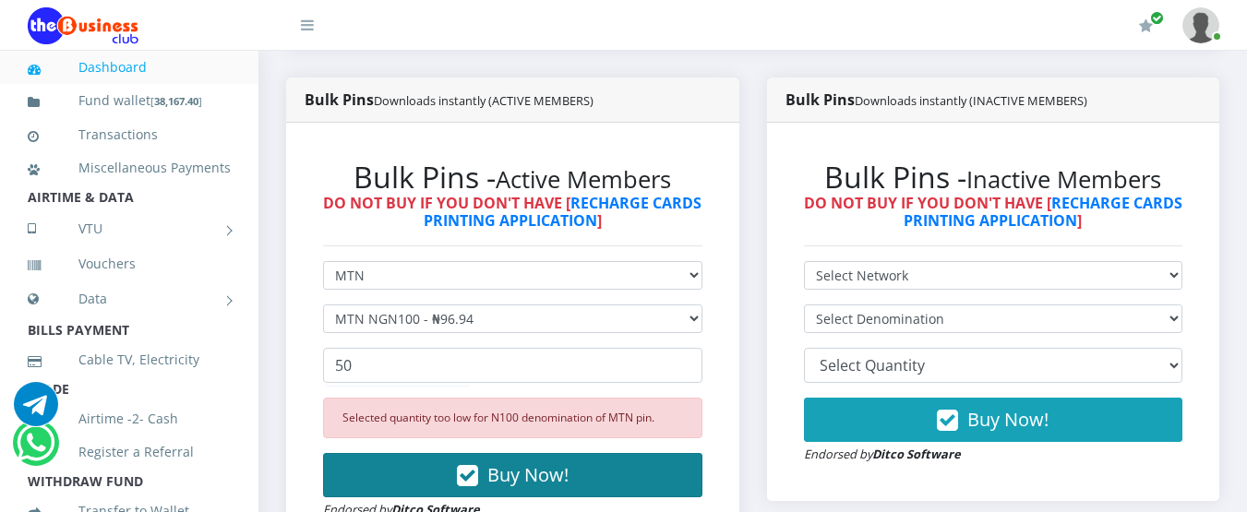
click at [499, 467] on span "Buy Now!" at bounding box center [527, 474] width 81 height 25
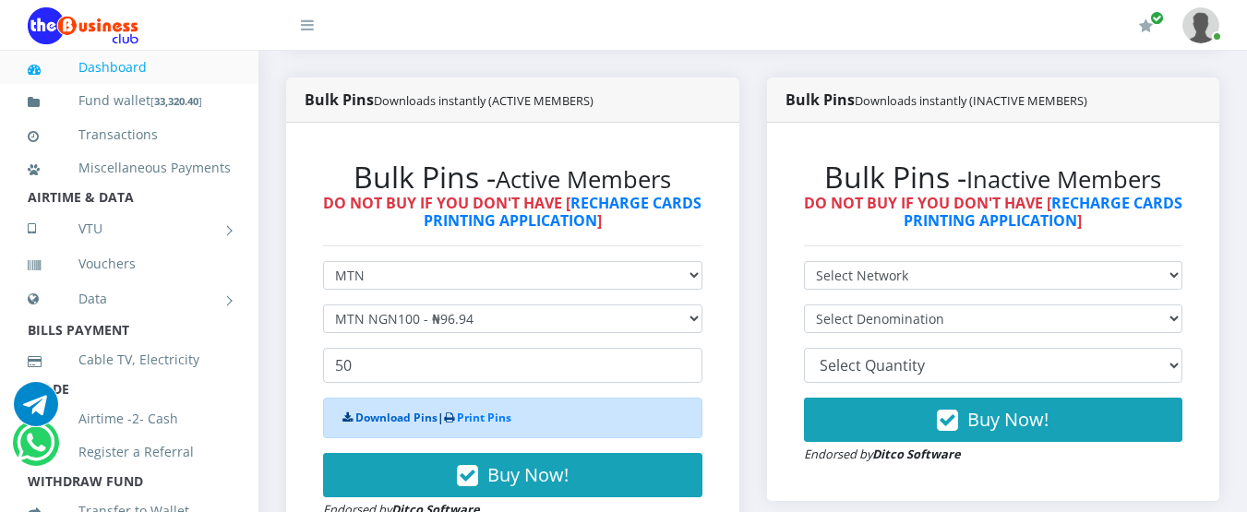
click at [410, 417] on link "Download Pins" at bounding box center [396, 418] width 82 height 16
click at [434, 412] on link "Download Pins" at bounding box center [396, 418] width 82 height 16
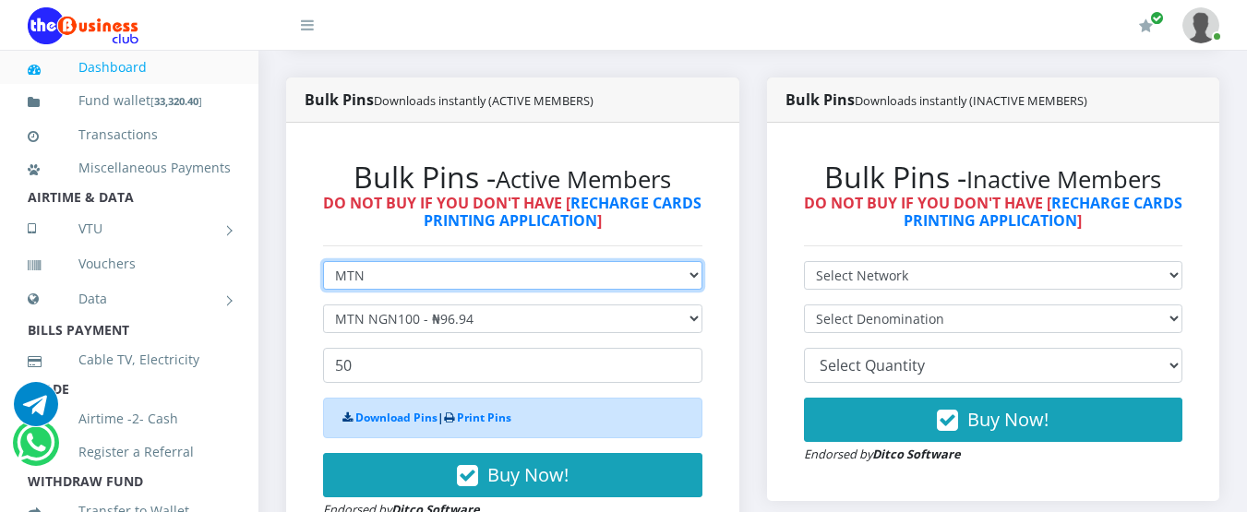
click at [691, 279] on select "Select Network MTN Globacom 9Mobile Airtel" at bounding box center [512, 275] width 379 height 29
click at [323, 261] on select "Select Network MTN Globacom 9Mobile Airtel" at bounding box center [512, 275] width 379 height 29
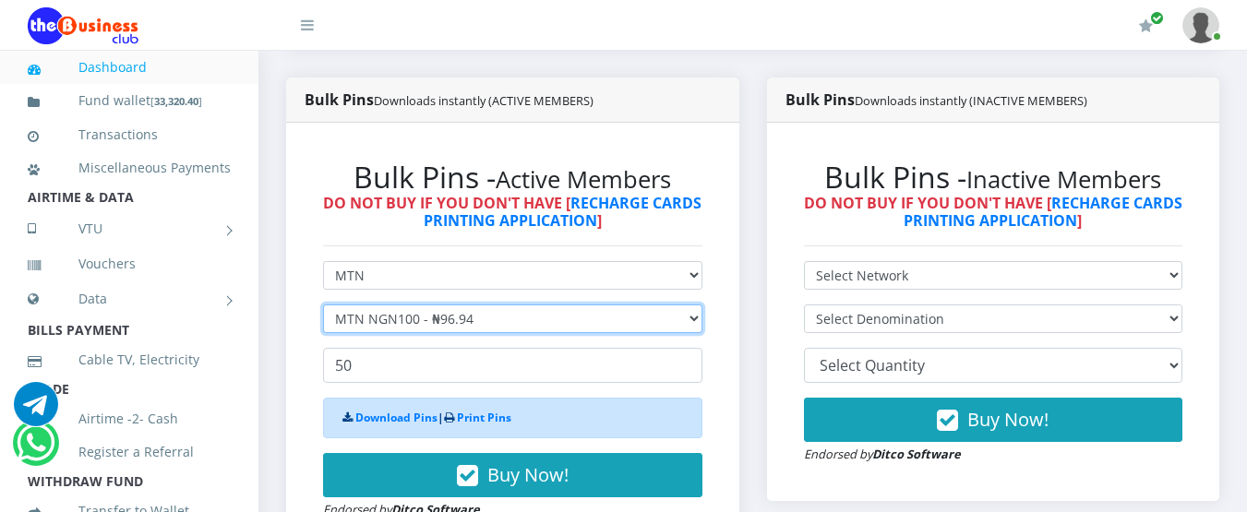
click at [695, 321] on select "Select Denomination MTN NGN100 - ₦96.94 MTN NGN200 - ₦193.88 MTN NGN400 - ₦387.…" at bounding box center [512, 319] width 379 height 29
select select "193.88-200"
click at [323, 305] on select "Select Denomination MTN NGN100 - ₦96.94 MTN NGN200 - ₦193.88 MTN NGN400 - ₦387.…" at bounding box center [512, 319] width 379 height 29
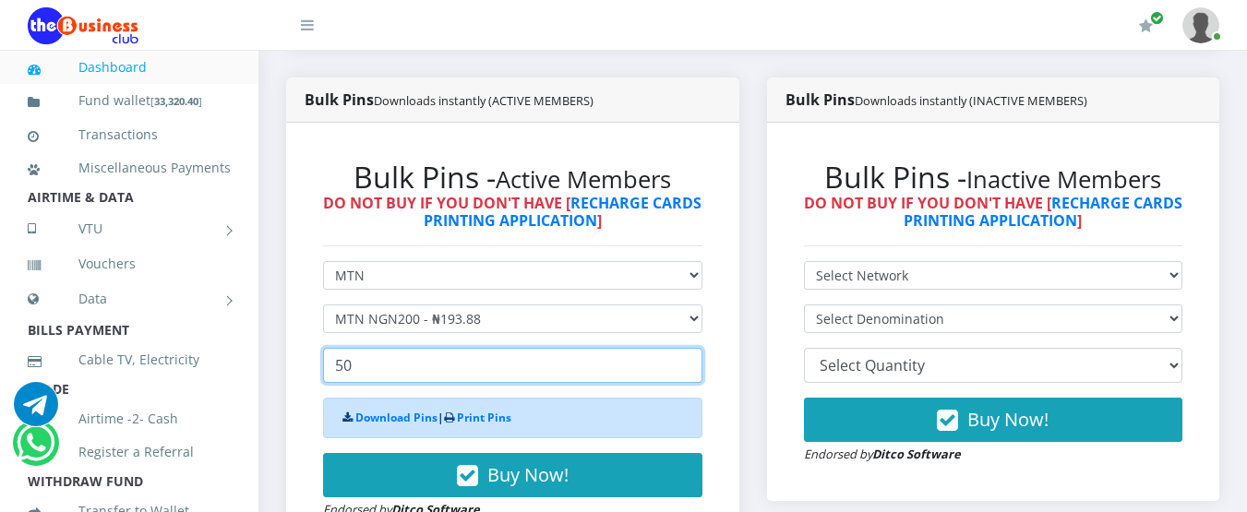
click at [354, 365] on input "50" at bounding box center [512, 365] width 379 height 35
type input "5"
type input "50"
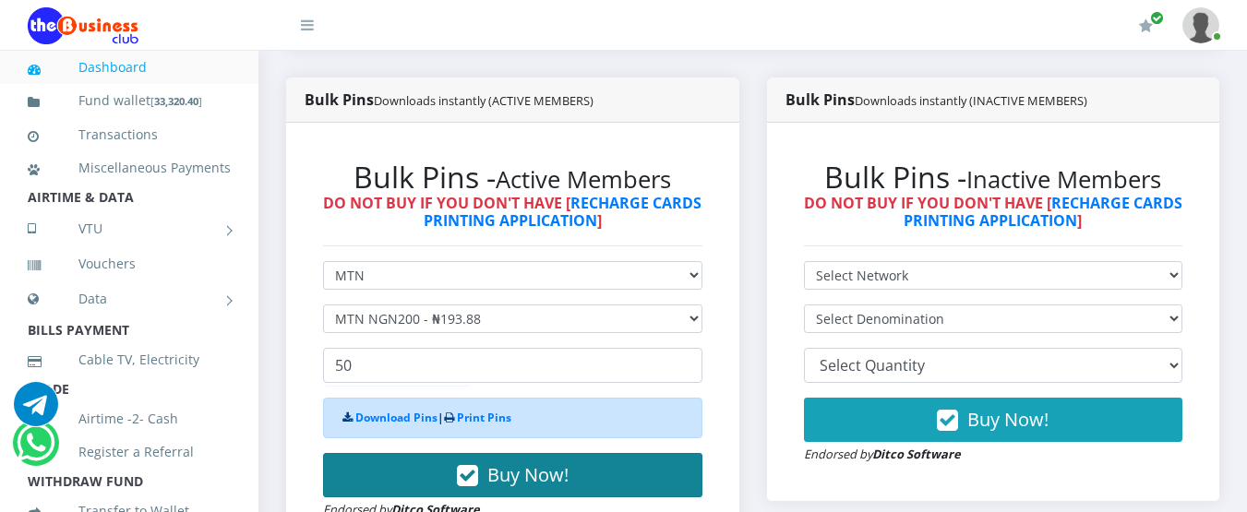
click at [536, 472] on span "Buy Now!" at bounding box center [527, 474] width 81 height 25
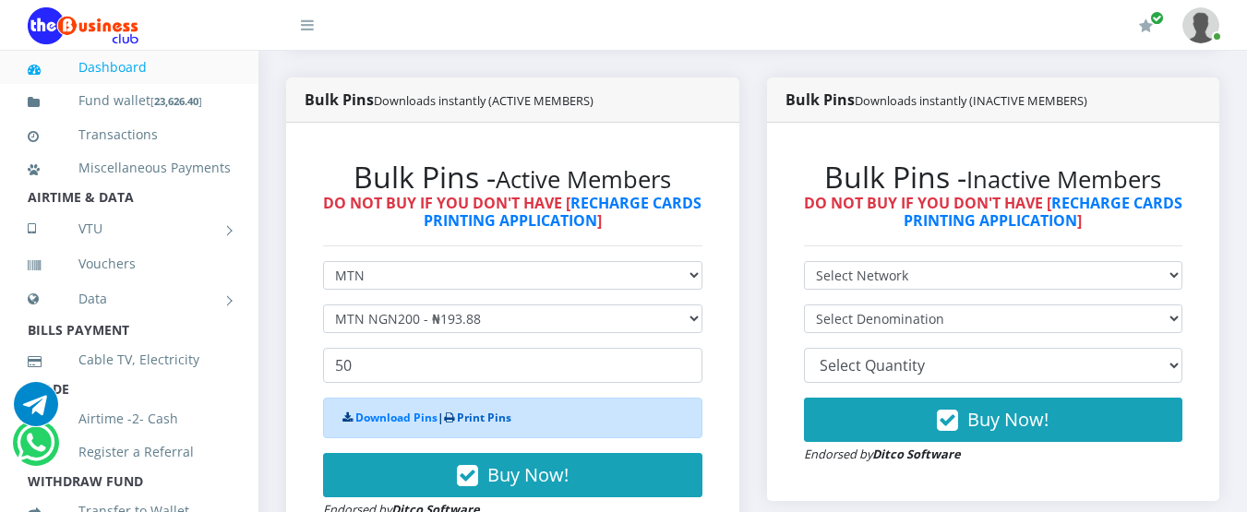
click at [468, 419] on link "Print Pins" at bounding box center [484, 418] width 54 height 16
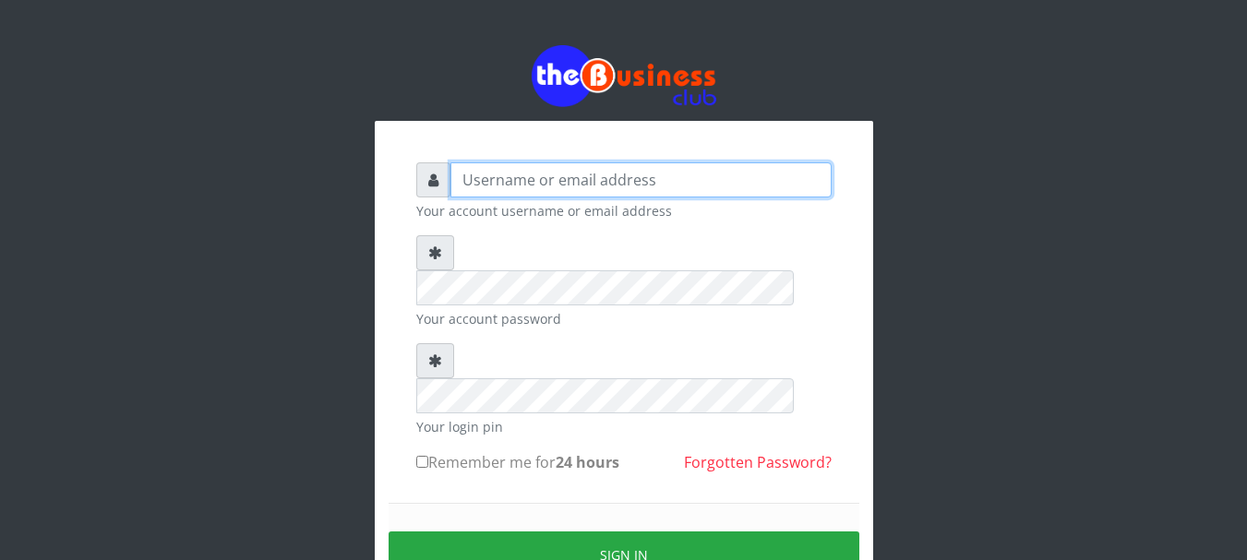
type input "Nacybaby"
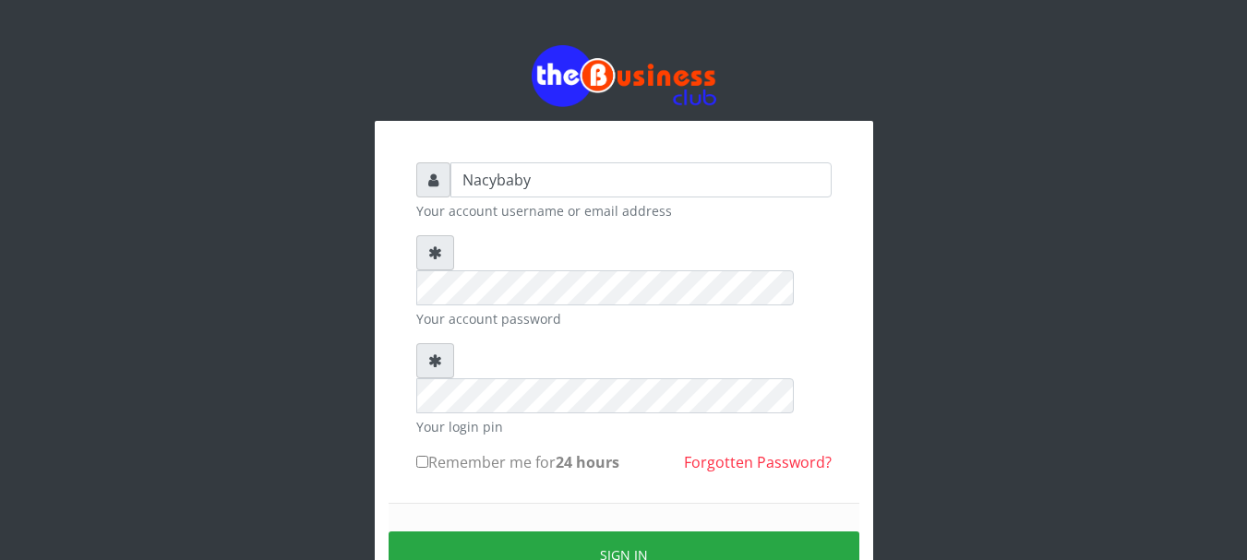
click at [417, 456] on input "Remember me for 24 hours" at bounding box center [422, 462] width 12 height 12
checkbox input "true"
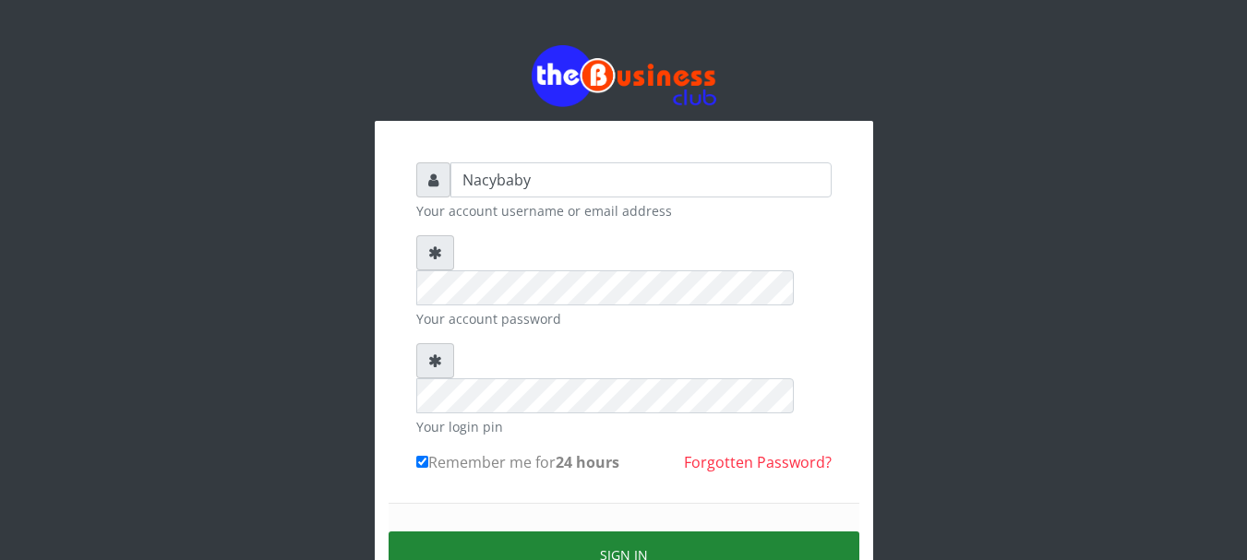
click at [641, 532] on button "Sign in" at bounding box center [624, 555] width 471 height 47
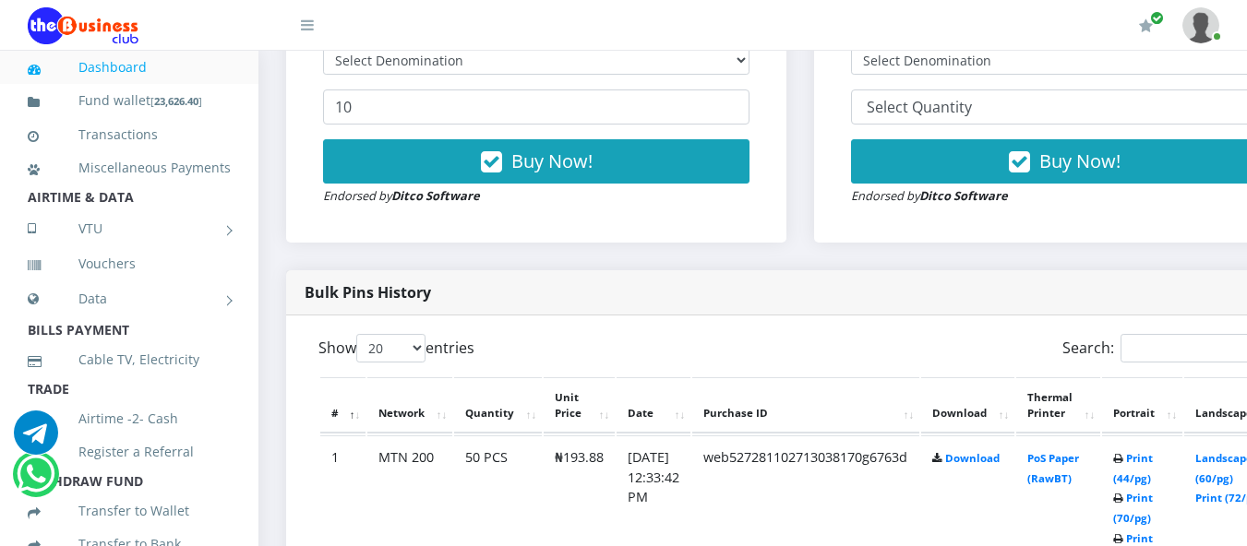
scroll to position [743, 0]
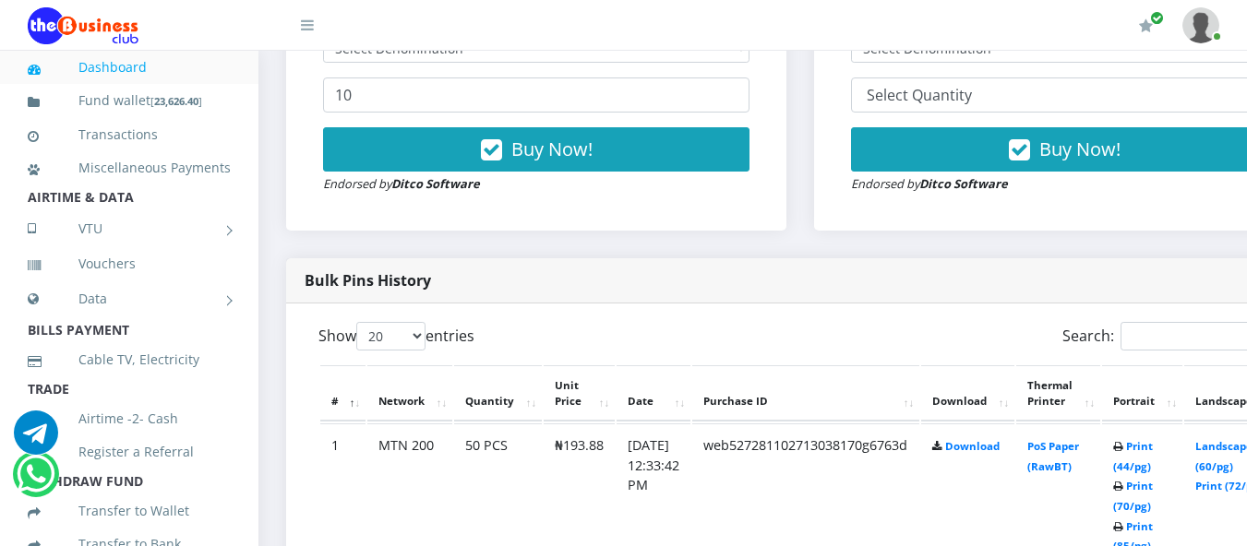
click at [942, 448] on icon at bounding box center [937, 447] width 10 height 11
click at [999, 443] on link "Download" at bounding box center [972, 446] width 54 height 14
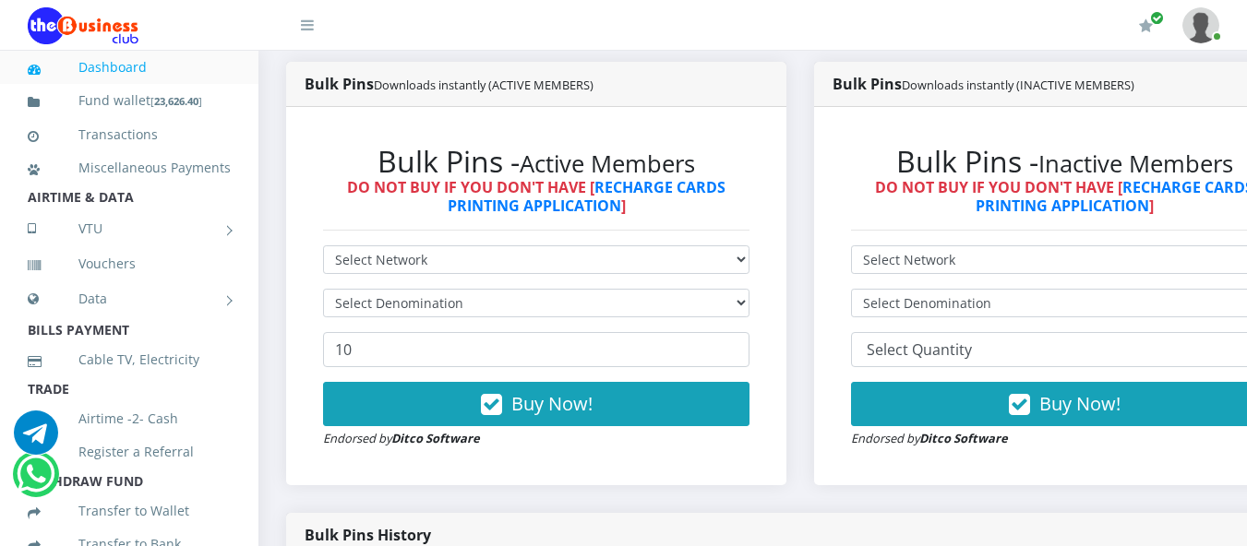
scroll to position [504, 0]
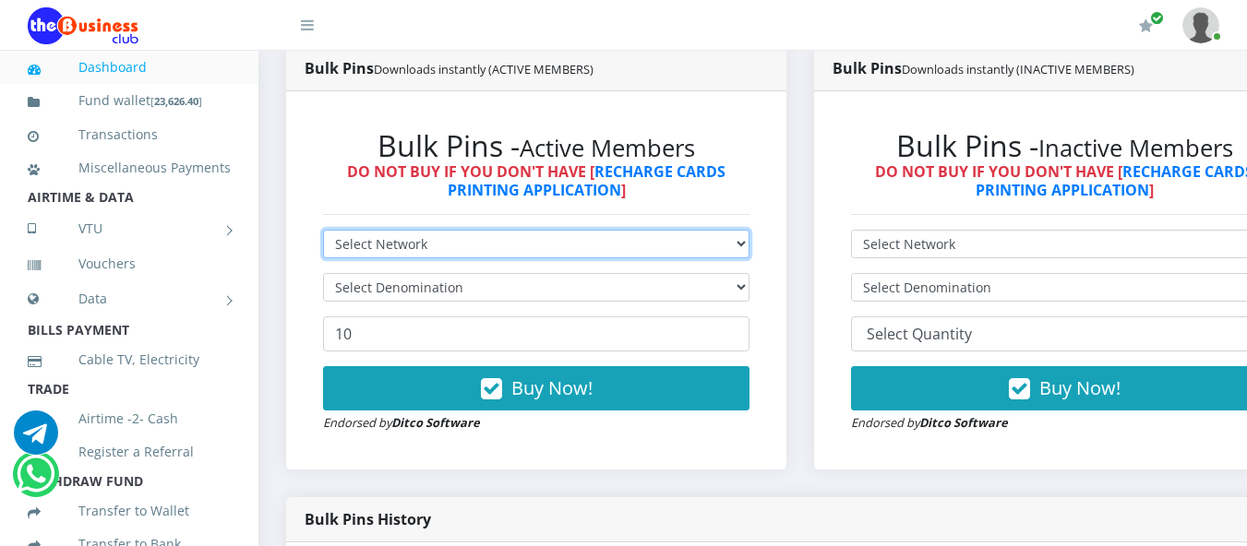
click at [749, 245] on select "Select Network MTN Globacom 9Mobile Airtel" at bounding box center [536, 244] width 426 height 29
select select "Airtel"
click at [323, 233] on select "Select Network MTN Globacom 9Mobile Airtel" at bounding box center [536, 244] width 426 height 29
click at [749, 245] on select "Select Network MTN Globacom 9Mobile Airtel" at bounding box center [536, 244] width 426 height 29
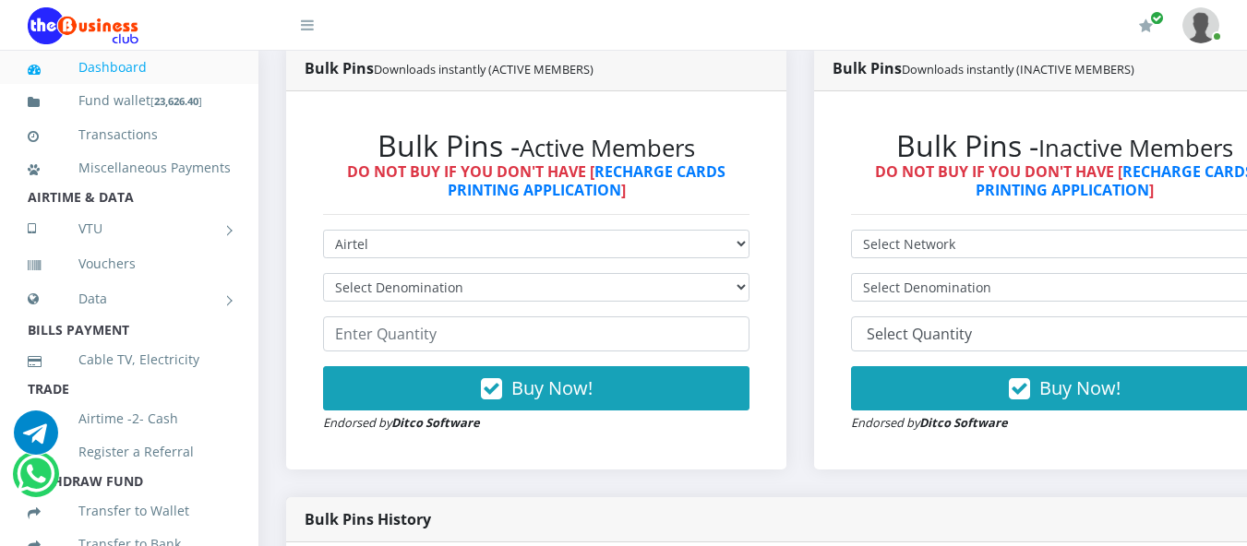
click at [742, 429] on div "Buy Now! Endorsed by Ditco Software" at bounding box center [536, 399] width 426 height 66
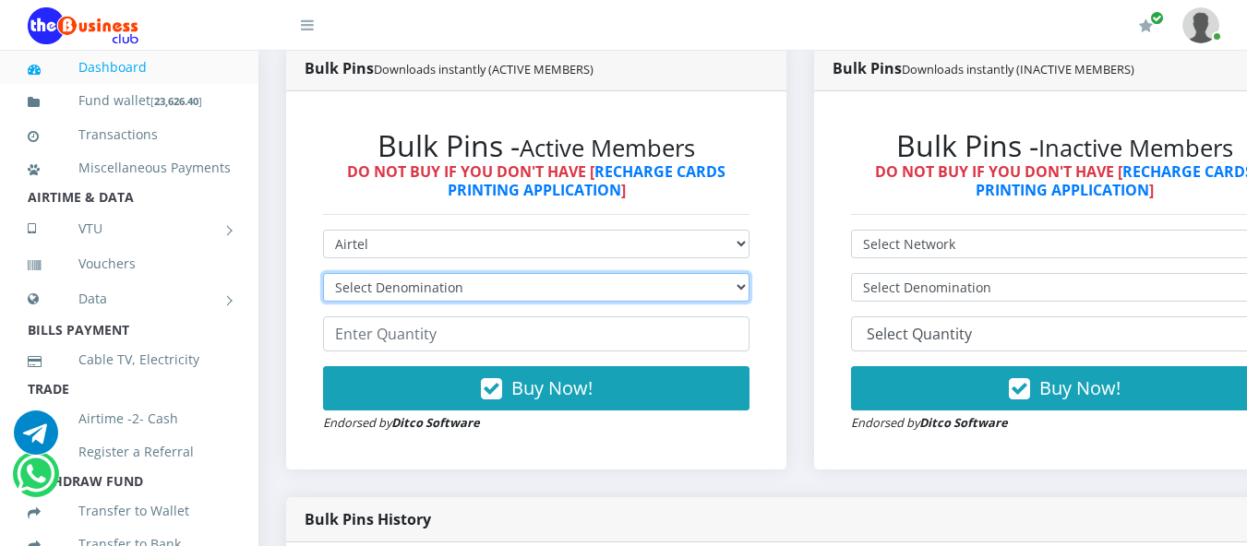
click at [749, 284] on select "Select Denomination Airtel NGN100 - ₦96.36 Airtel NGN200 - ₦192.72 Airtel NGN50…" at bounding box center [536, 287] width 426 height 29
select select "96.36-100"
click at [323, 276] on select "Select Denomination Airtel NGN100 - ₦96.36 Airtel NGN200 - ₦192.72 Airtel NGN50…" at bounding box center [536, 287] width 426 height 29
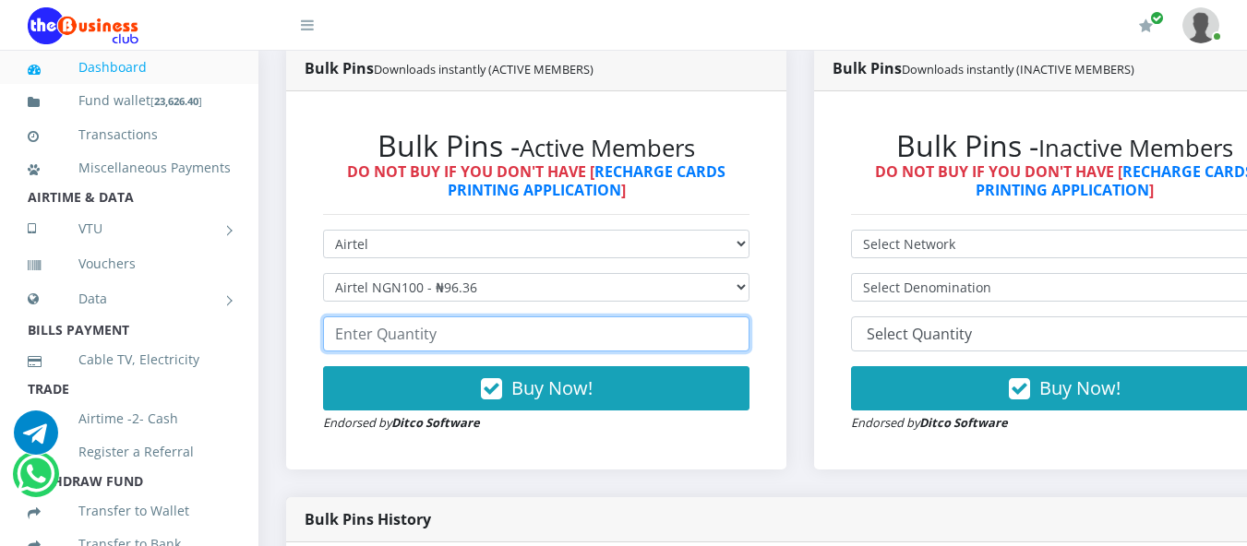
click at [365, 337] on input "number" at bounding box center [536, 334] width 426 height 35
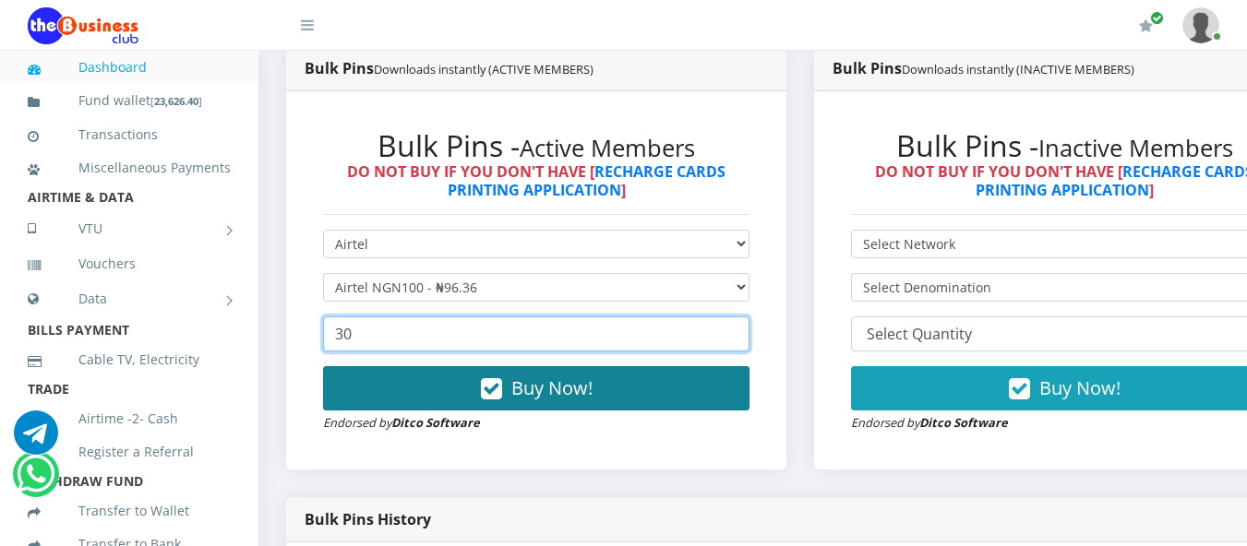
type input "30"
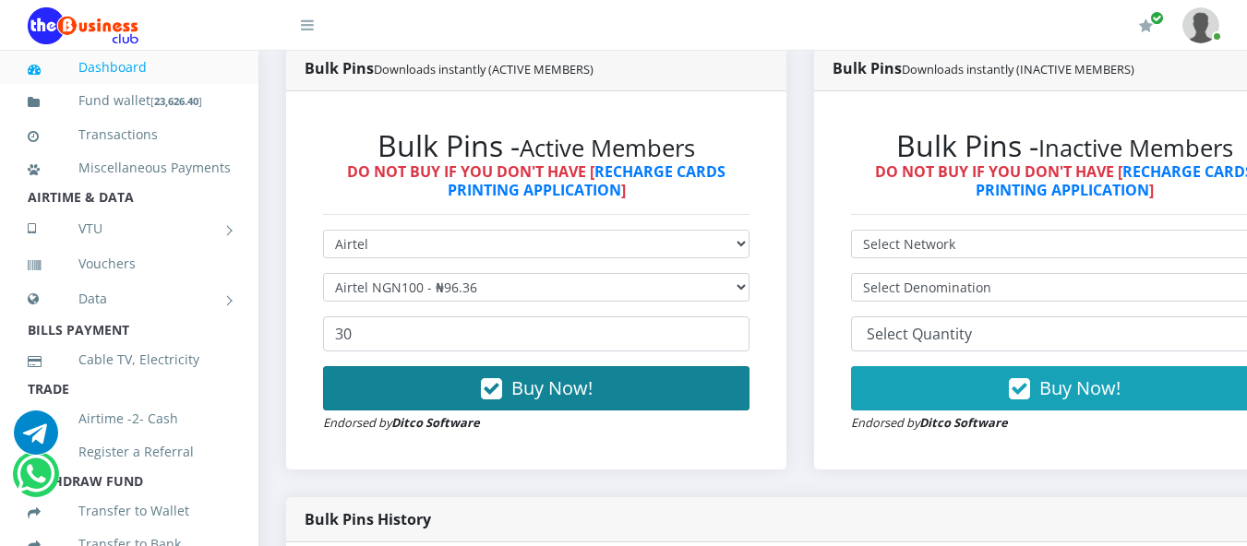
click at [556, 390] on span "Buy Now!" at bounding box center [551, 388] width 81 height 25
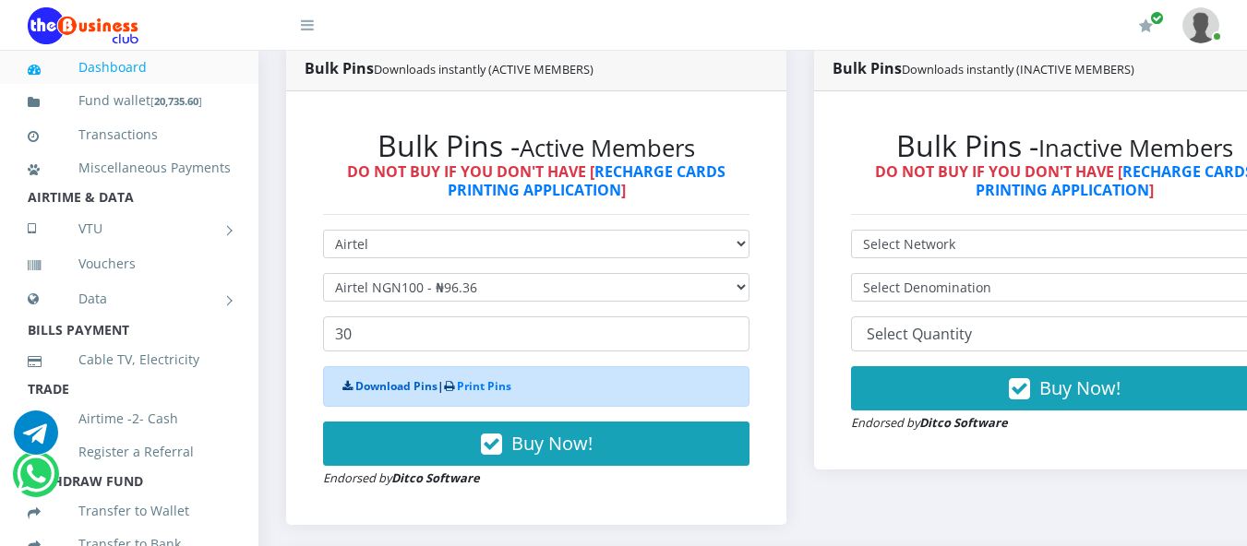
click at [382, 394] on link "Download Pins" at bounding box center [396, 386] width 82 height 16
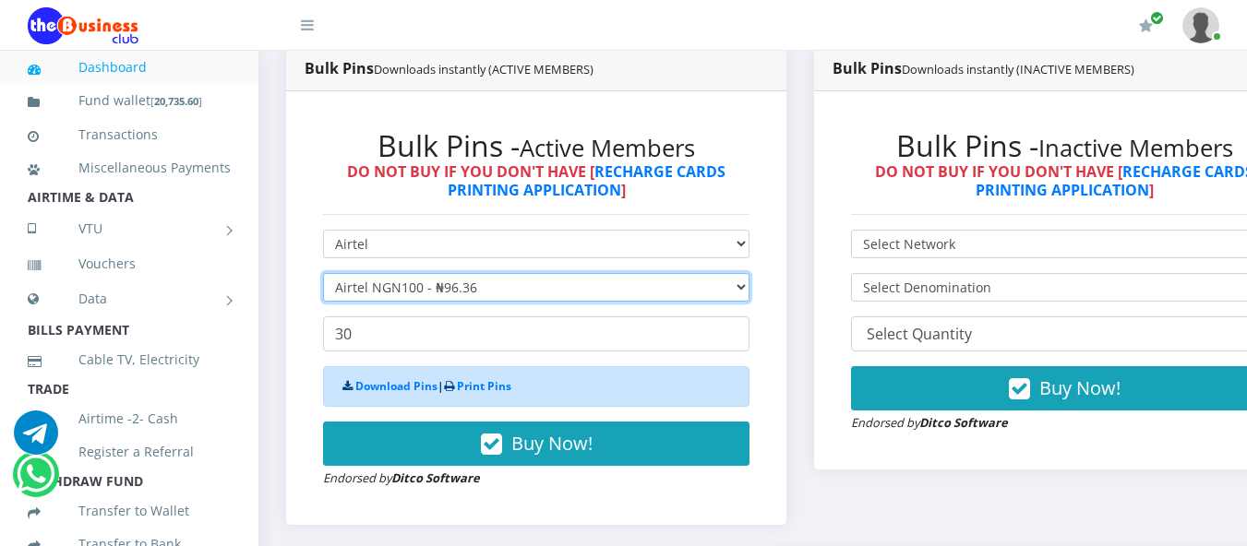
click at [749, 289] on select "Select Denomination Airtel NGN100 - ₦96.36 Airtel NGN200 - ₦192.72 Airtel NGN50…" at bounding box center [536, 287] width 426 height 29
select select "192.72-200"
click at [323, 276] on select "Select Denomination Airtel NGN100 - ₦96.36 Airtel NGN200 - ₦192.72 Airtel NGN50…" at bounding box center [536, 287] width 426 height 29
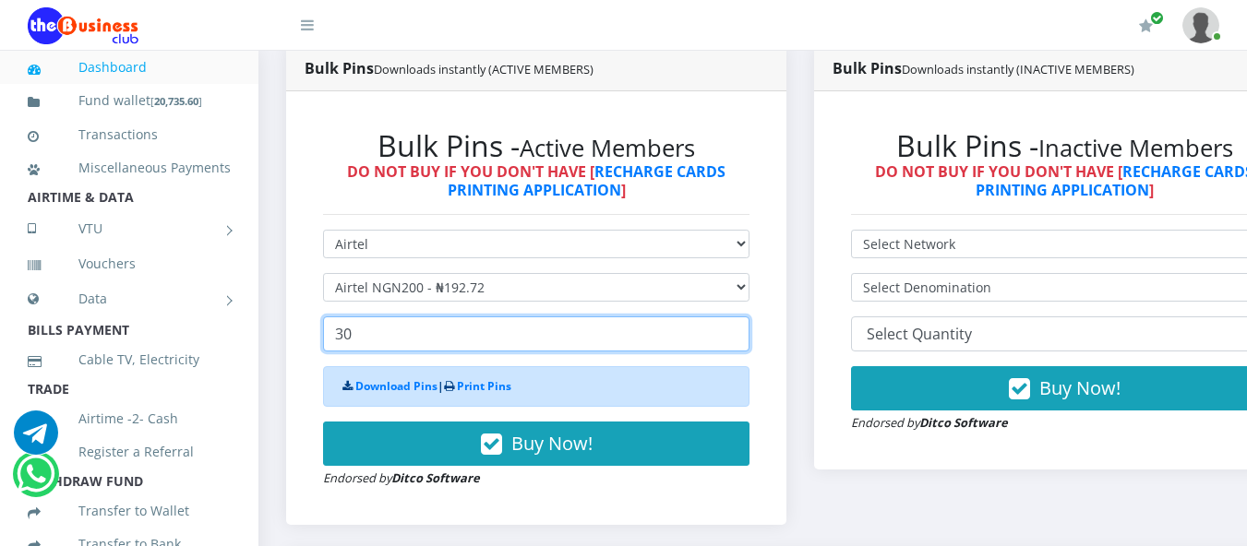
click at [355, 339] on input "30" at bounding box center [536, 334] width 426 height 35
type input "3"
type input "30"
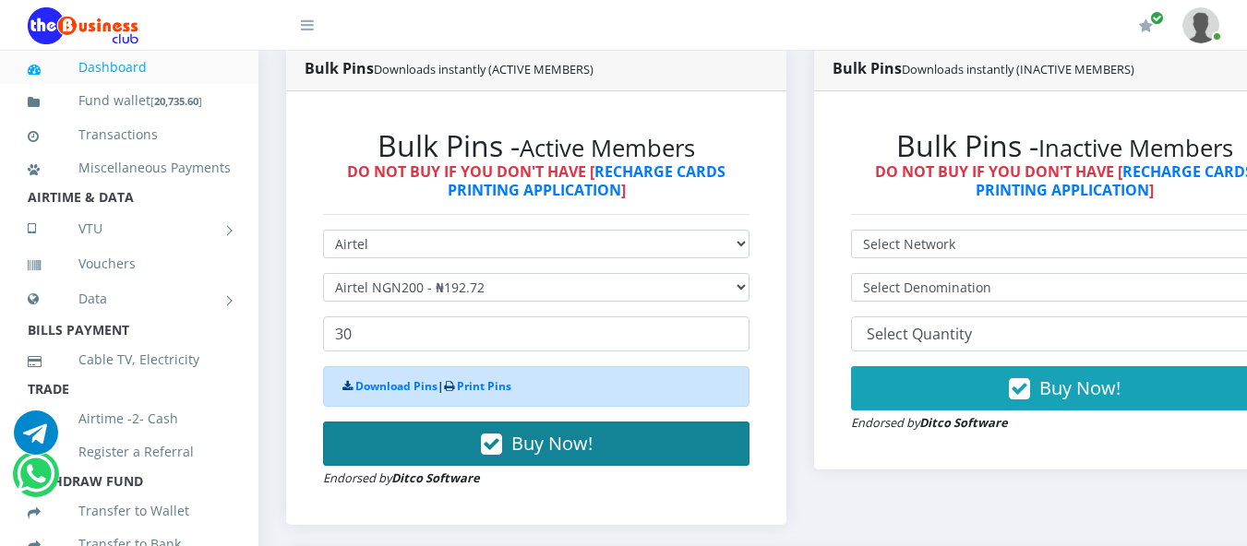
click at [514, 442] on button "Buy Now!" at bounding box center [536, 444] width 426 height 44
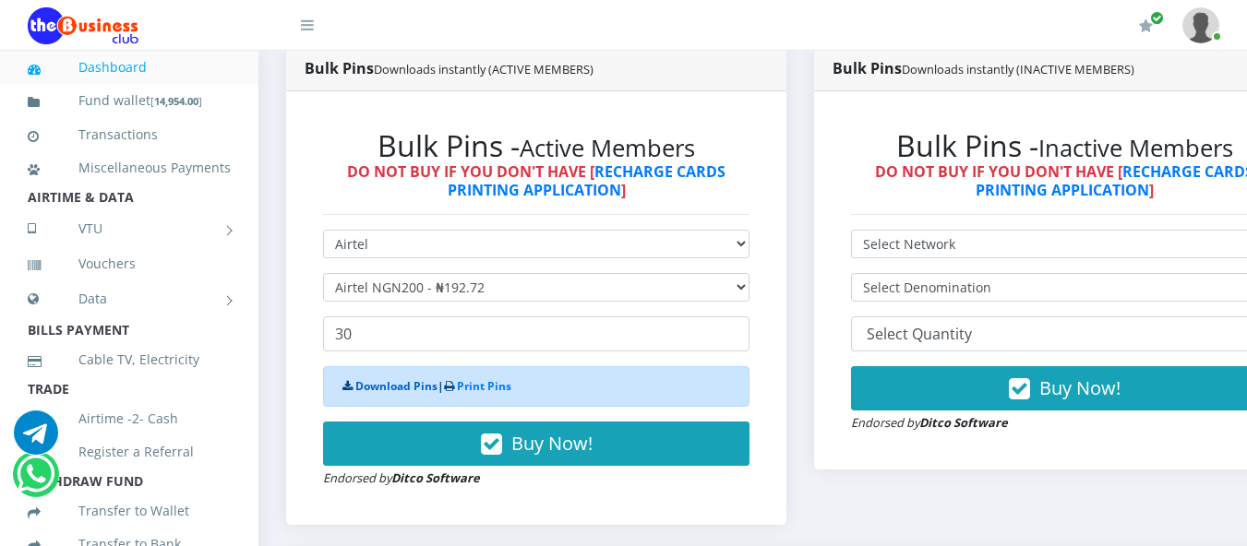
click at [393, 392] on link "Download Pins" at bounding box center [396, 386] width 82 height 16
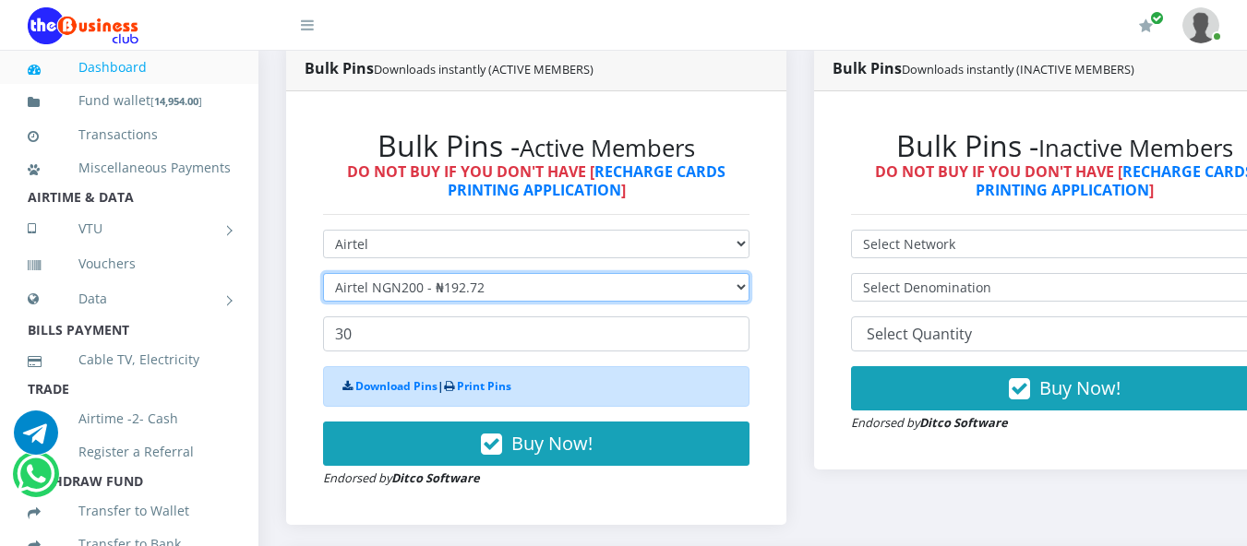
click at [749, 289] on select "Select Denomination Airtel NGN100 - ₦96.36 Airtel NGN200 - ₦192.72 Airtel NGN50…" at bounding box center [536, 287] width 426 height 29
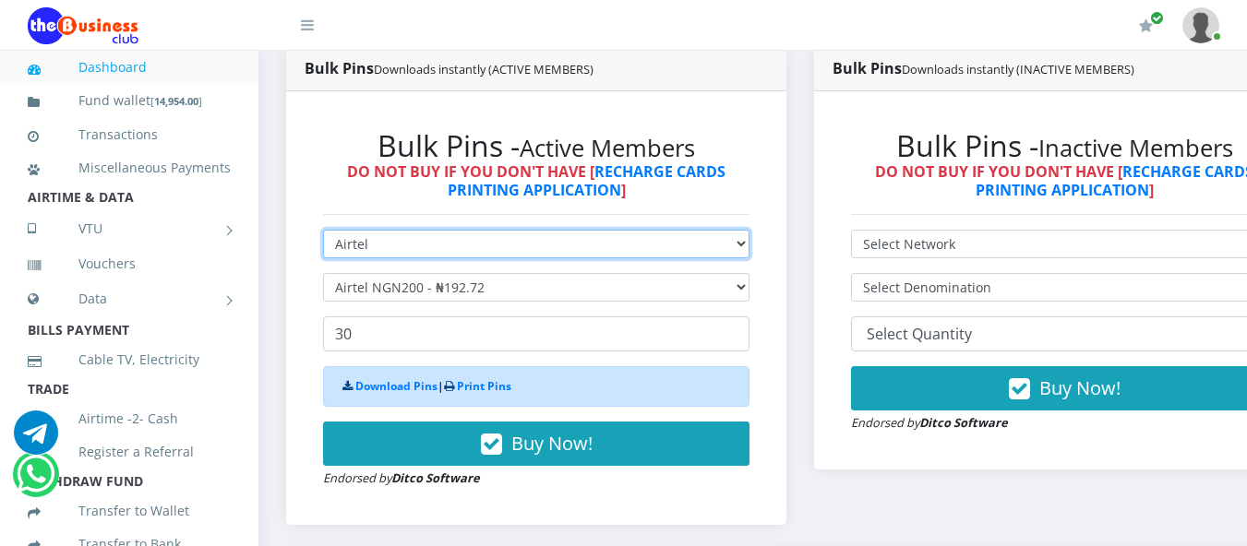
click at [749, 245] on select "Select Network MTN Globacom 9Mobile Airtel" at bounding box center [536, 244] width 426 height 29
select select "Glo"
click at [323, 233] on select "Select Network MTN Globacom 9Mobile Airtel" at bounding box center [536, 244] width 426 height 29
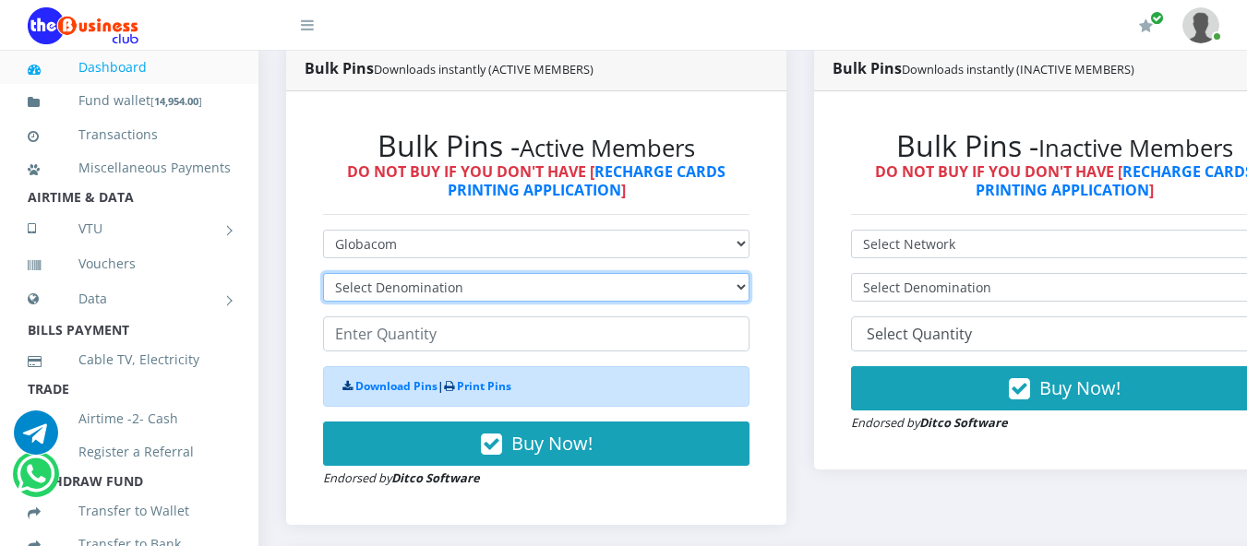
click at [749, 288] on select "Select Denomination Glo NGN100 - ₦96.45 Glo NGN200 - ₦192.90 Glo NGN500 - ₦482.…" at bounding box center [536, 287] width 426 height 29
select select "96.45-100"
click at [323, 276] on select "Select Denomination Glo NGN100 - ₦96.45 Glo NGN200 - ₦192.90 Glo NGN500 - ₦482.…" at bounding box center [536, 287] width 426 height 29
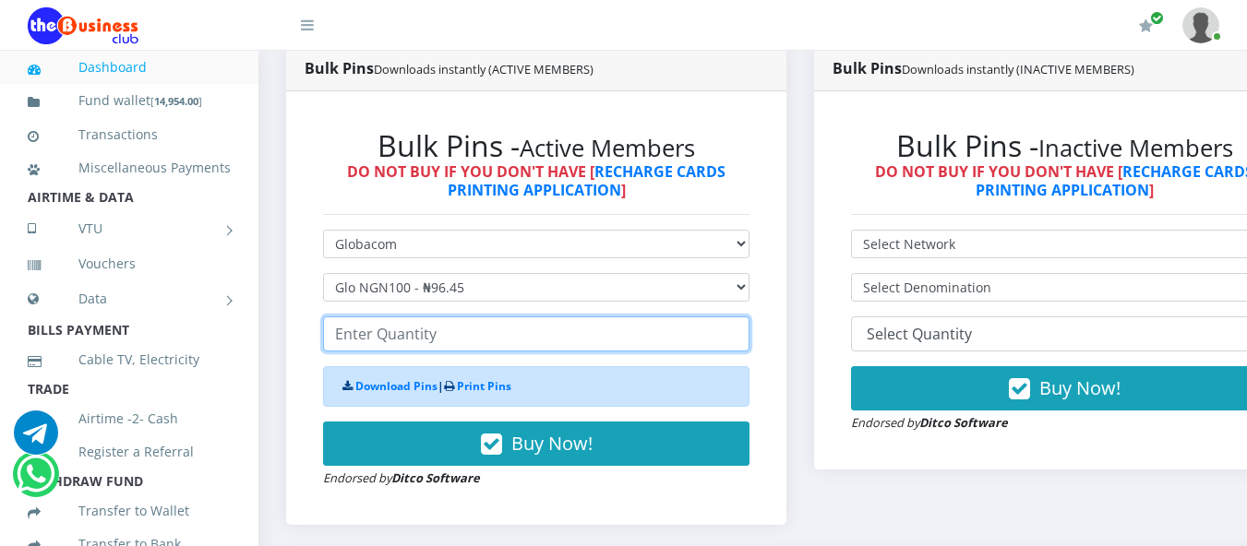
click at [342, 344] on input "number" at bounding box center [536, 334] width 426 height 35
click at [342, 344] on input "30" at bounding box center [536, 334] width 426 height 35
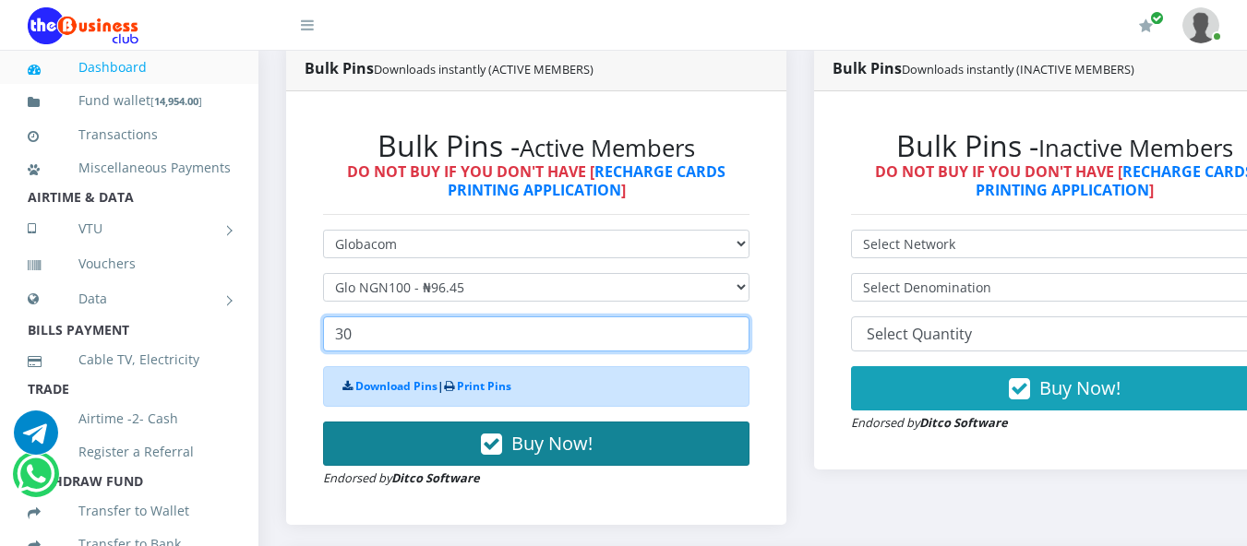
type input "30"
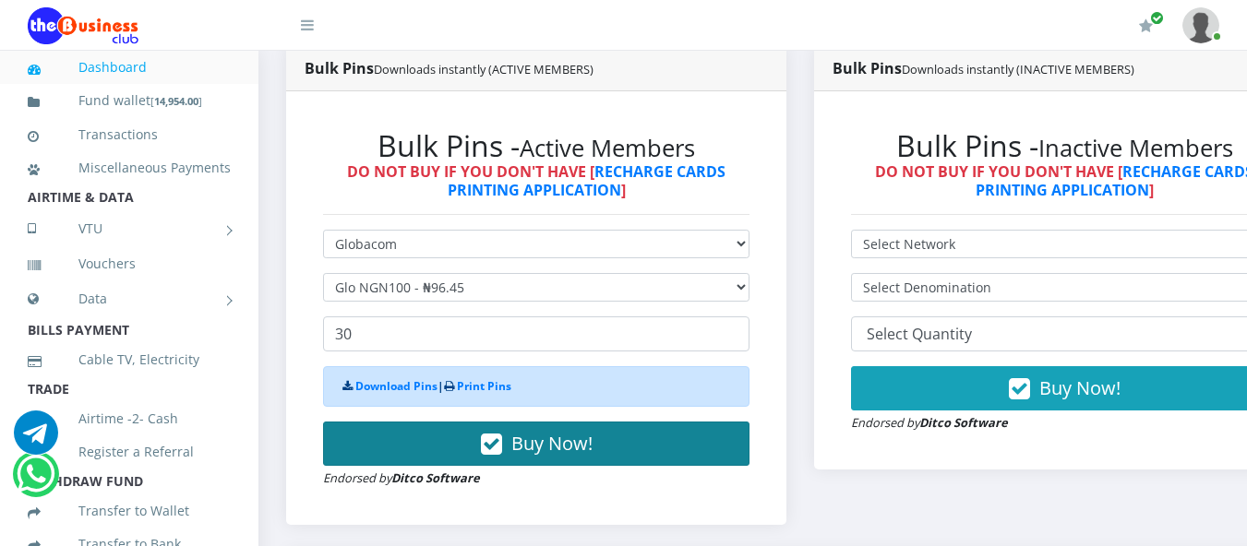
click at [514, 444] on button "Buy Now!" at bounding box center [536, 444] width 426 height 44
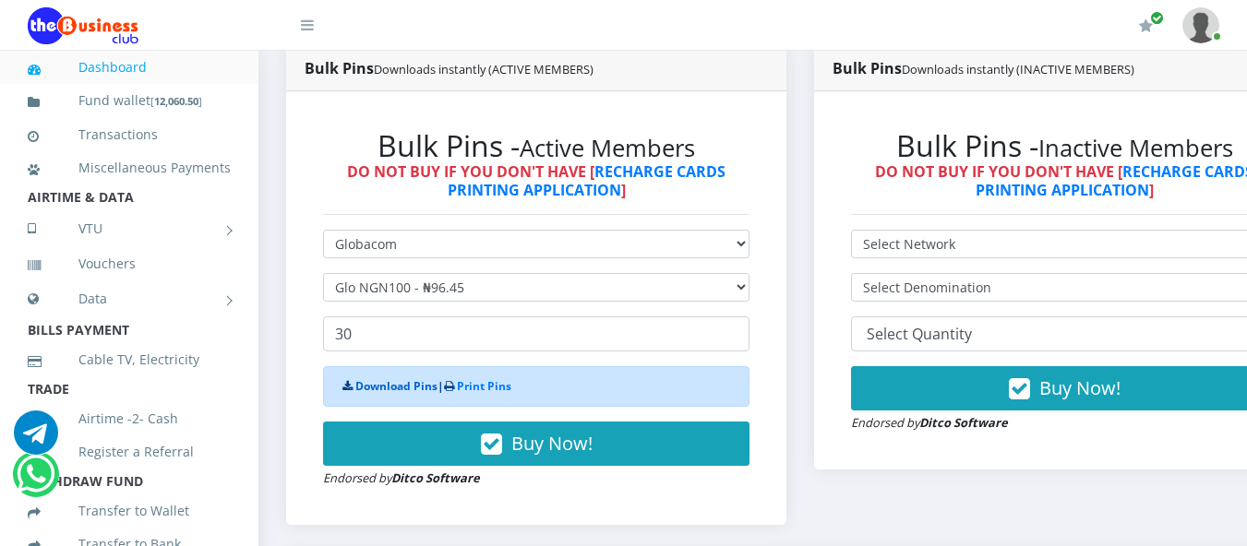
click at [380, 384] on link "Download Pins" at bounding box center [396, 386] width 82 height 16
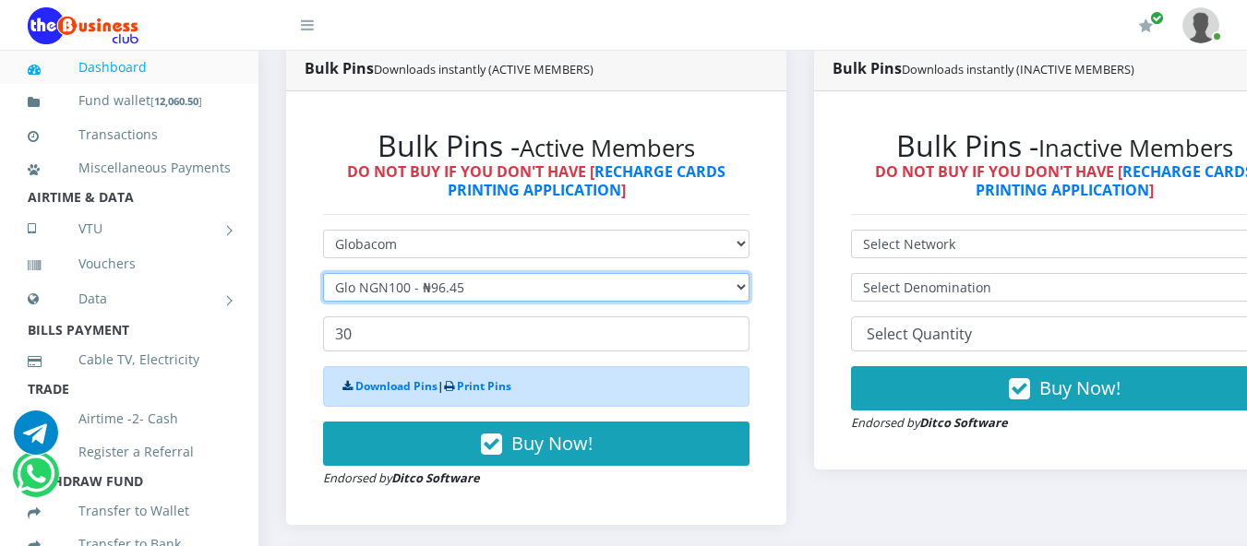
click at [749, 293] on select "Select Denomination Glo NGN100 - ₦96.45 Glo NGN200 - ₦192.90 Glo NGN500 - ₦482.…" at bounding box center [536, 287] width 426 height 29
select select "192.9-200"
click at [323, 276] on select "Select Denomination Glo NGN100 - ₦96.45 Glo NGN200 - ₦192.90 Glo NGN500 - ₦482.…" at bounding box center [536, 287] width 426 height 29
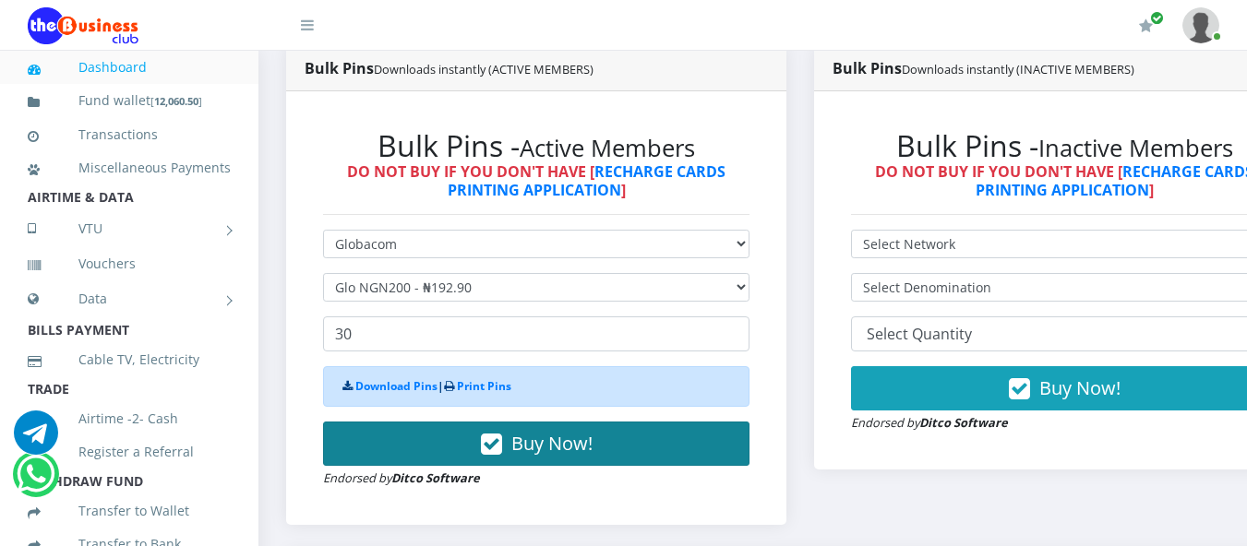
click at [566, 438] on span "Buy Now!" at bounding box center [551, 443] width 81 height 25
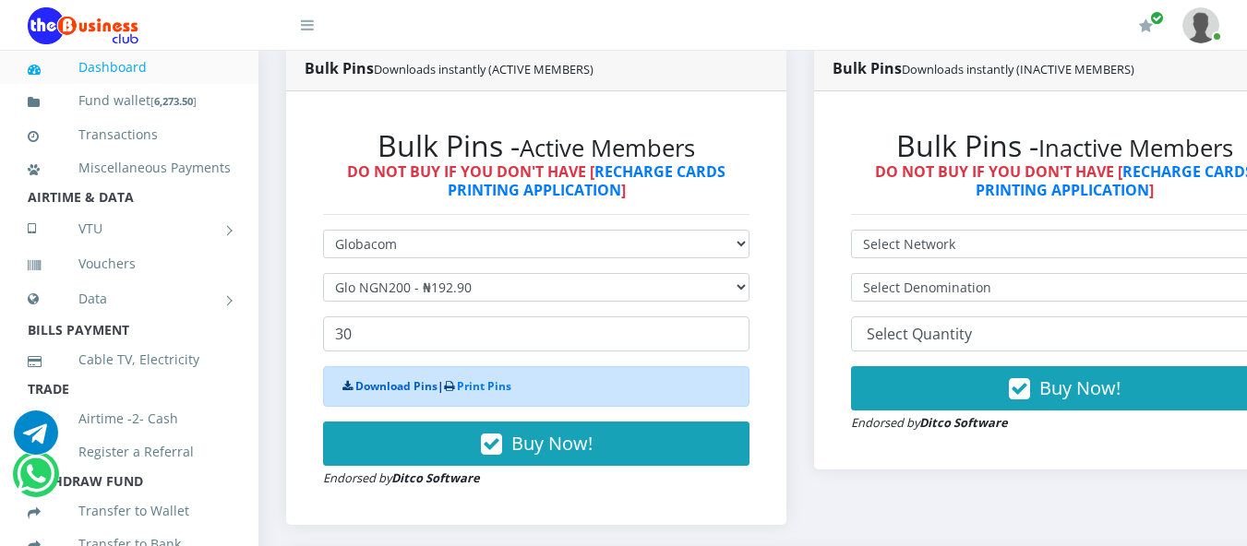
click at [392, 387] on link "Download Pins" at bounding box center [396, 386] width 82 height 16
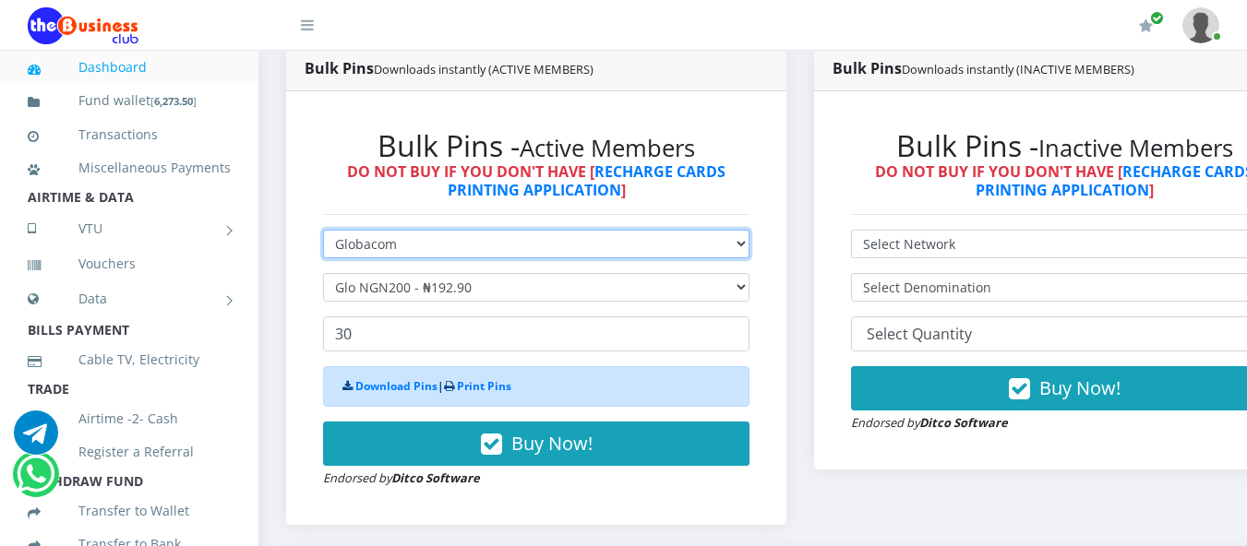
click at [749, 245] on select "Select Network MTN Globacom 9Mobile Airtel" at bounding box center [536, 244] width 426 height 29
select select "MTN"
click at [323, 233] on select "Select Network MTN Globacom 9Mobile Airtel" at bounding box center [536, 244] width 426 height 29
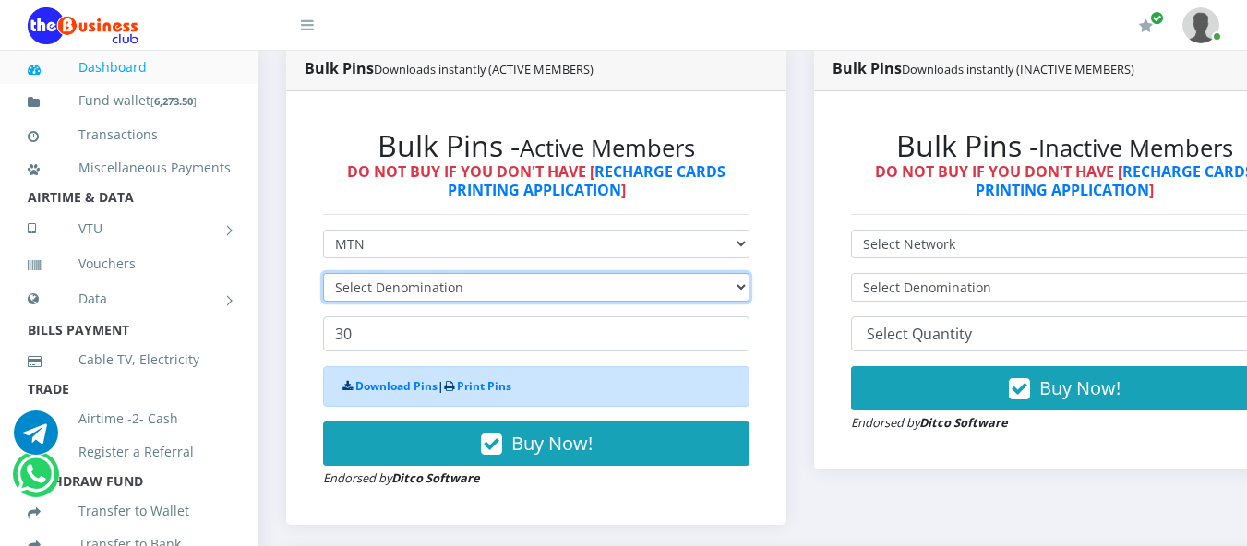
click at [749, 291] on select "Select Denomination" at bounding box center [536, 287] width 426 height 29
select select "484.7-500"
click at [323, 276] on select "Select Denomination MTN NGN100 - ₦96.94 MTN NGN200 - ₦193.88 MTN NGN400 - ₦387.…" at bounding box center [536, 287] width 426 height 29
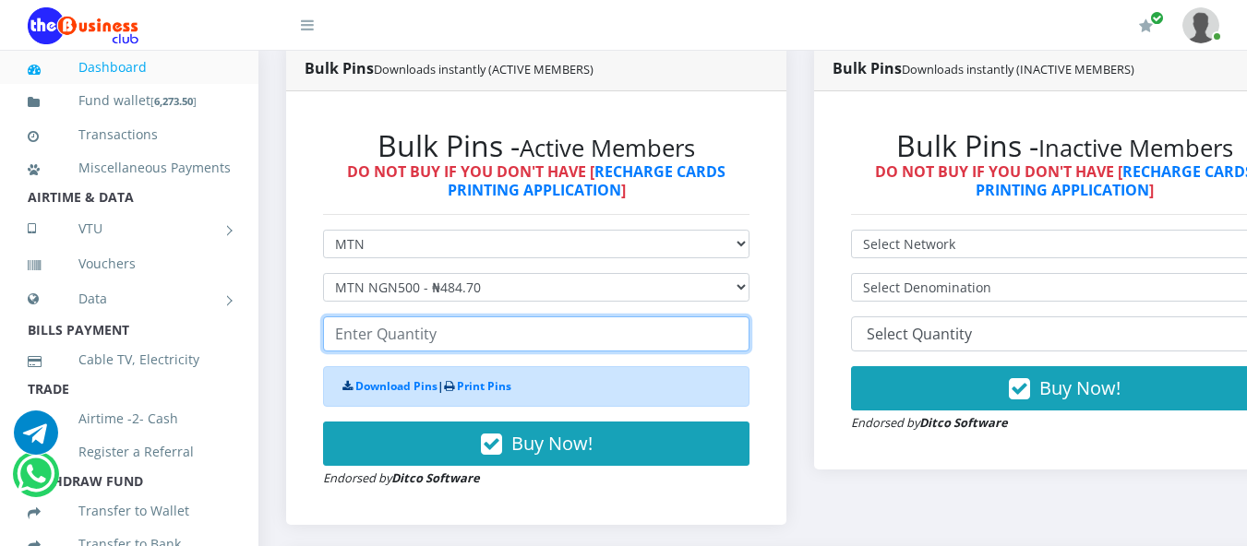
click at [341, 336] on input "number" at bounding box center [536, 334] width 426 height 35
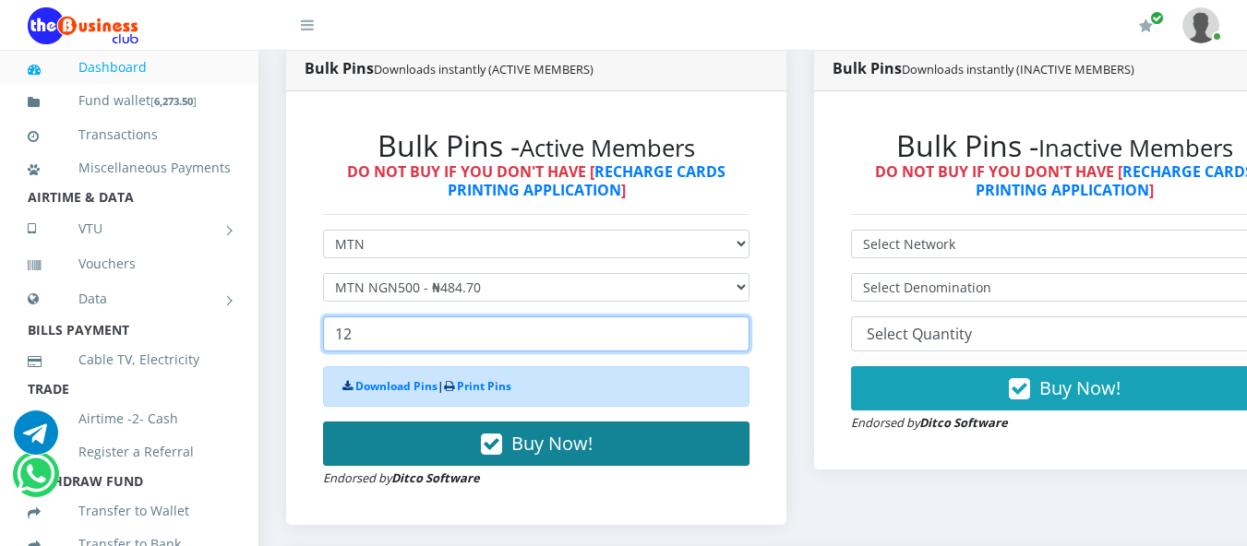
type input "12"
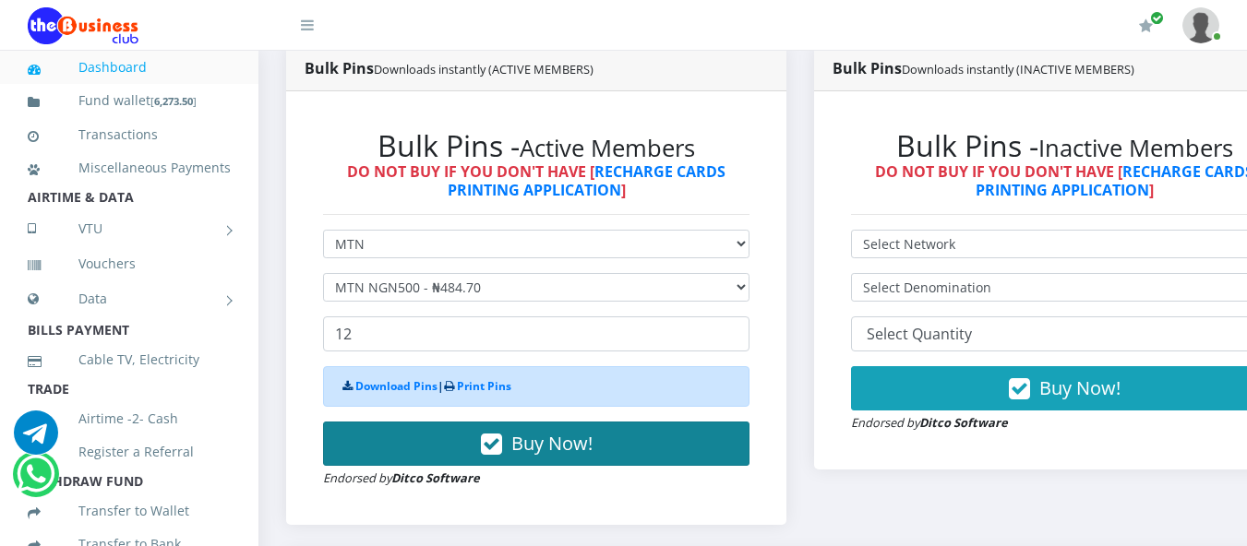
click at [531, 445] on span "Buy Now!" at bounding box center [551, 443] width 81 height 25
click at [465, 431] on button "Buy Now!" at bounding box center [536, 444] width 426 height 44
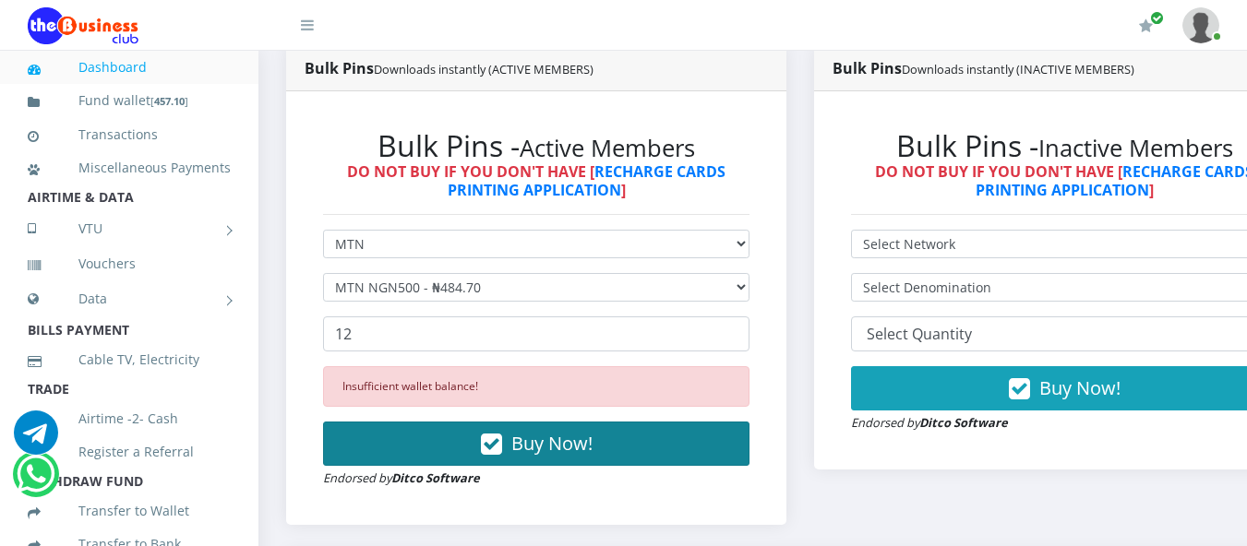
click at [533, 441] on span "Buy Now!" at bounding box center [551, 443] width 81 height 25
